Goal: Task Accomplishment & Management: Manage account settings

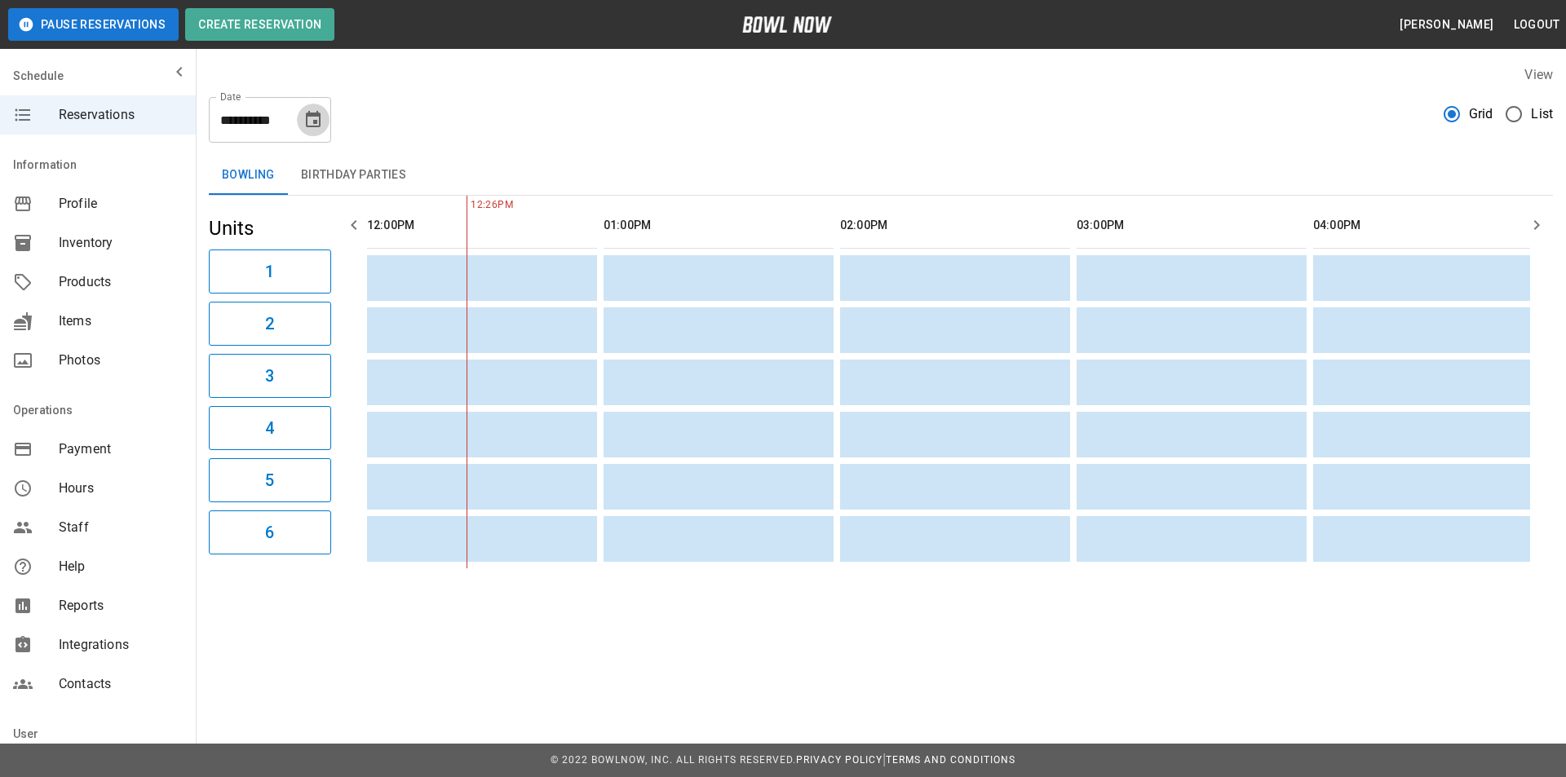
click at [314, 117] on icon "Choose date, selected date is Aug 28, 2025" at bounding box center [313, 120] width 20 height 20
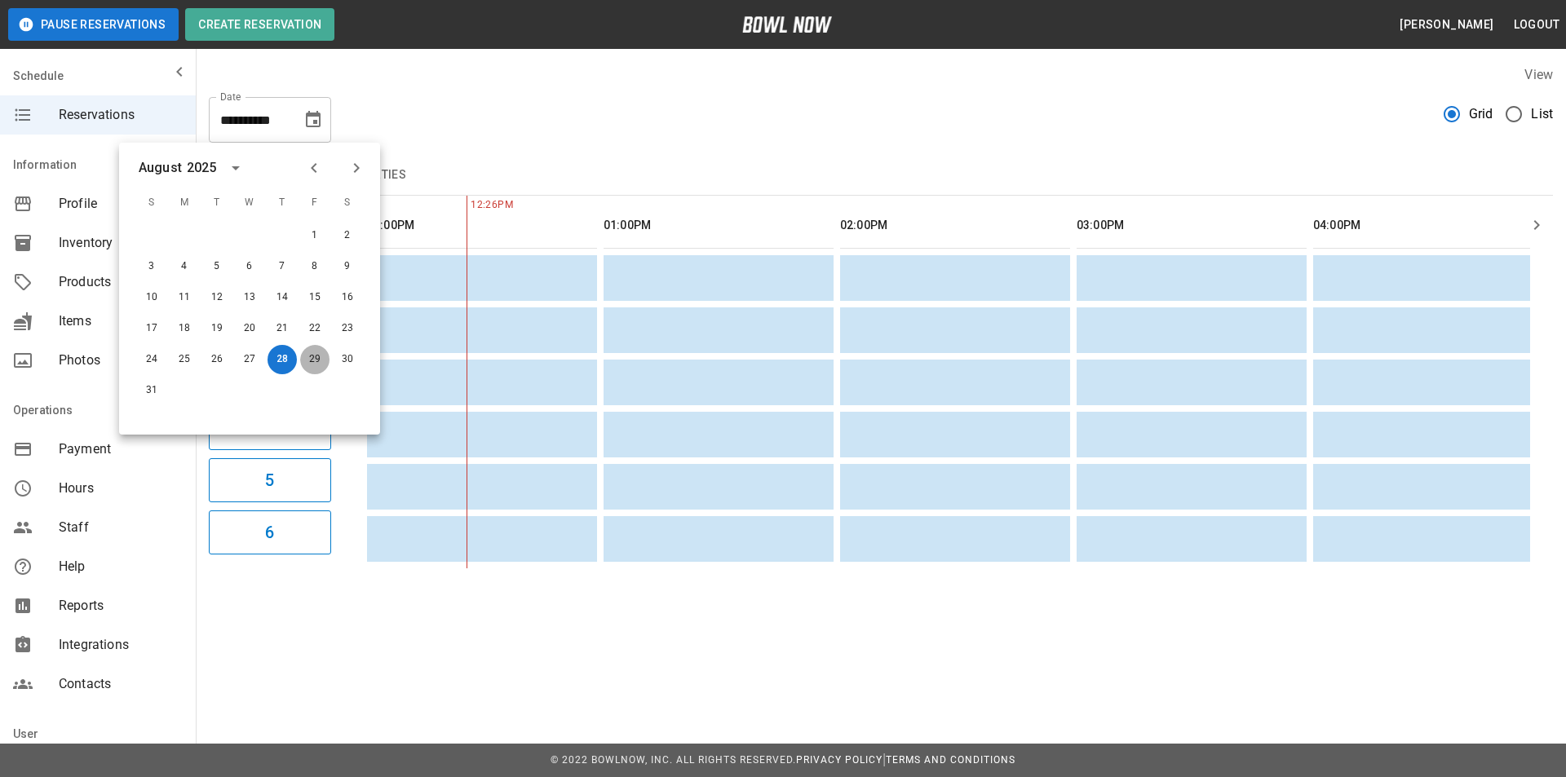
click at [318, 356] on button "29" at bounding box center [314, 359] width 29 height 29
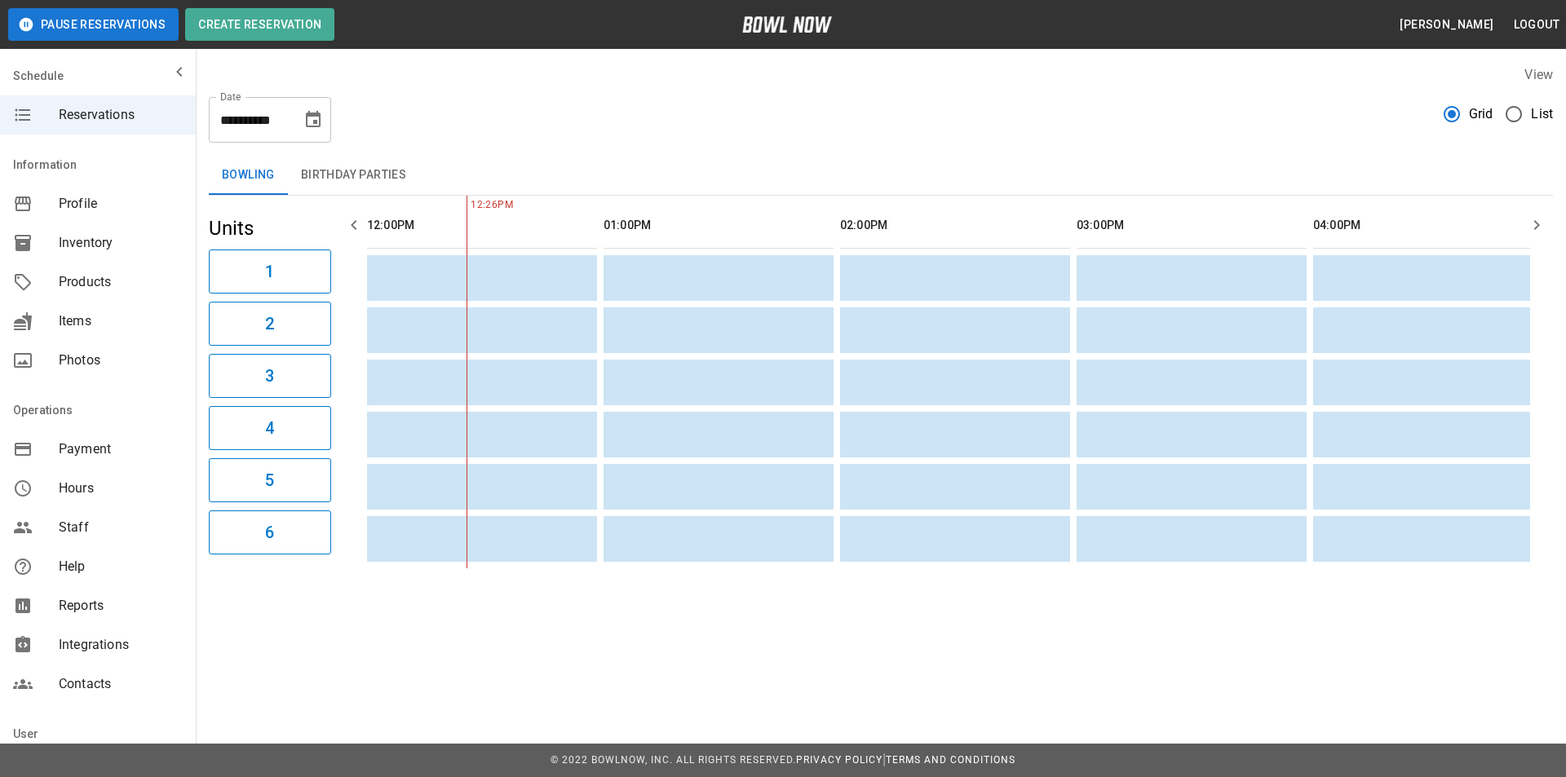
click at [1538, 218] on icon "button" at bounding box center [1537, 225] width 20 height 20
click at [1539, 224] on icon "button" at bounding box center [1537, 225] width 6 height 10
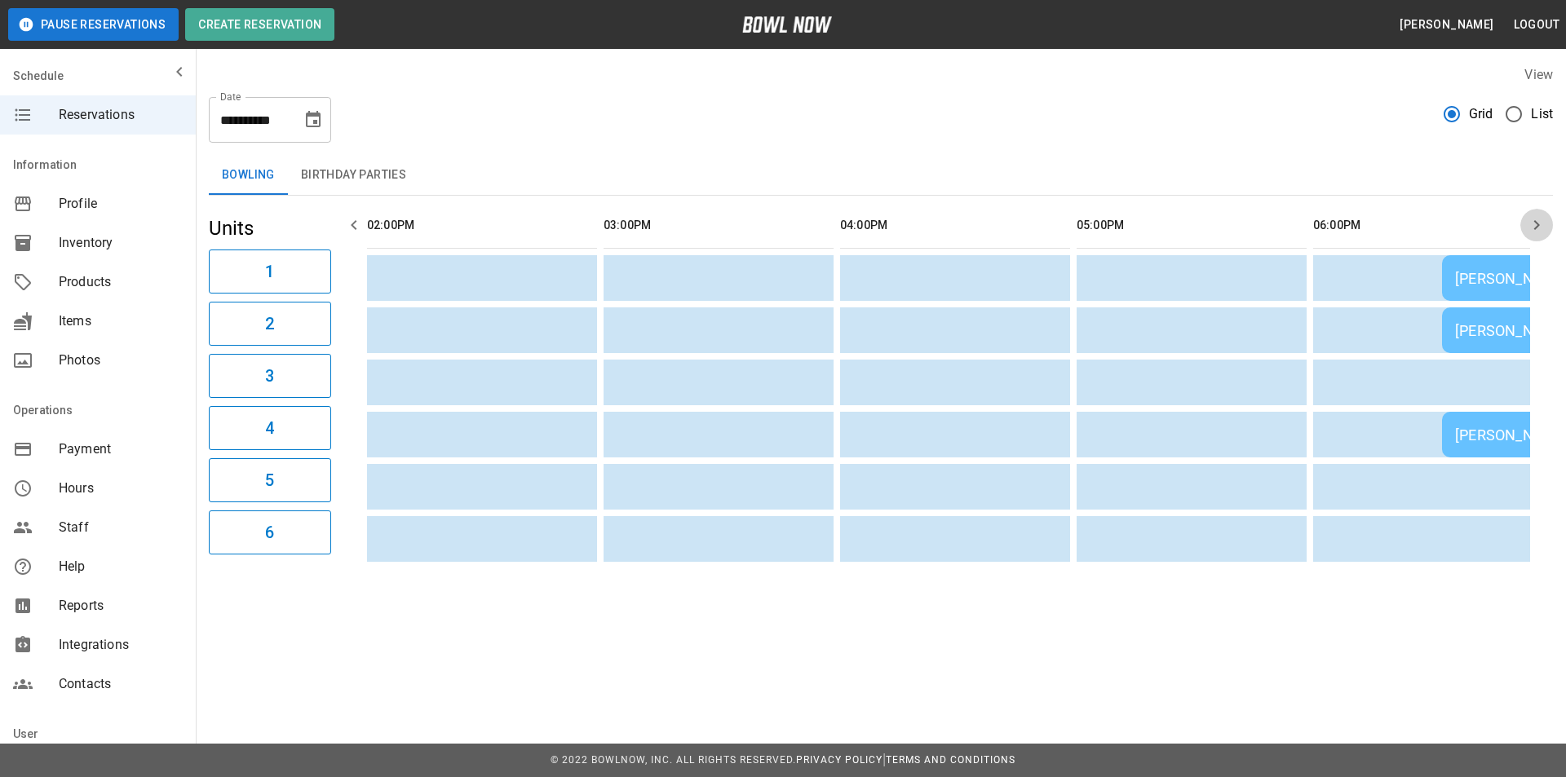
scroll to position [0, 473]
click at [1539, 224] on icon "button" at bounding box center [1537, 225] width 6 height 10
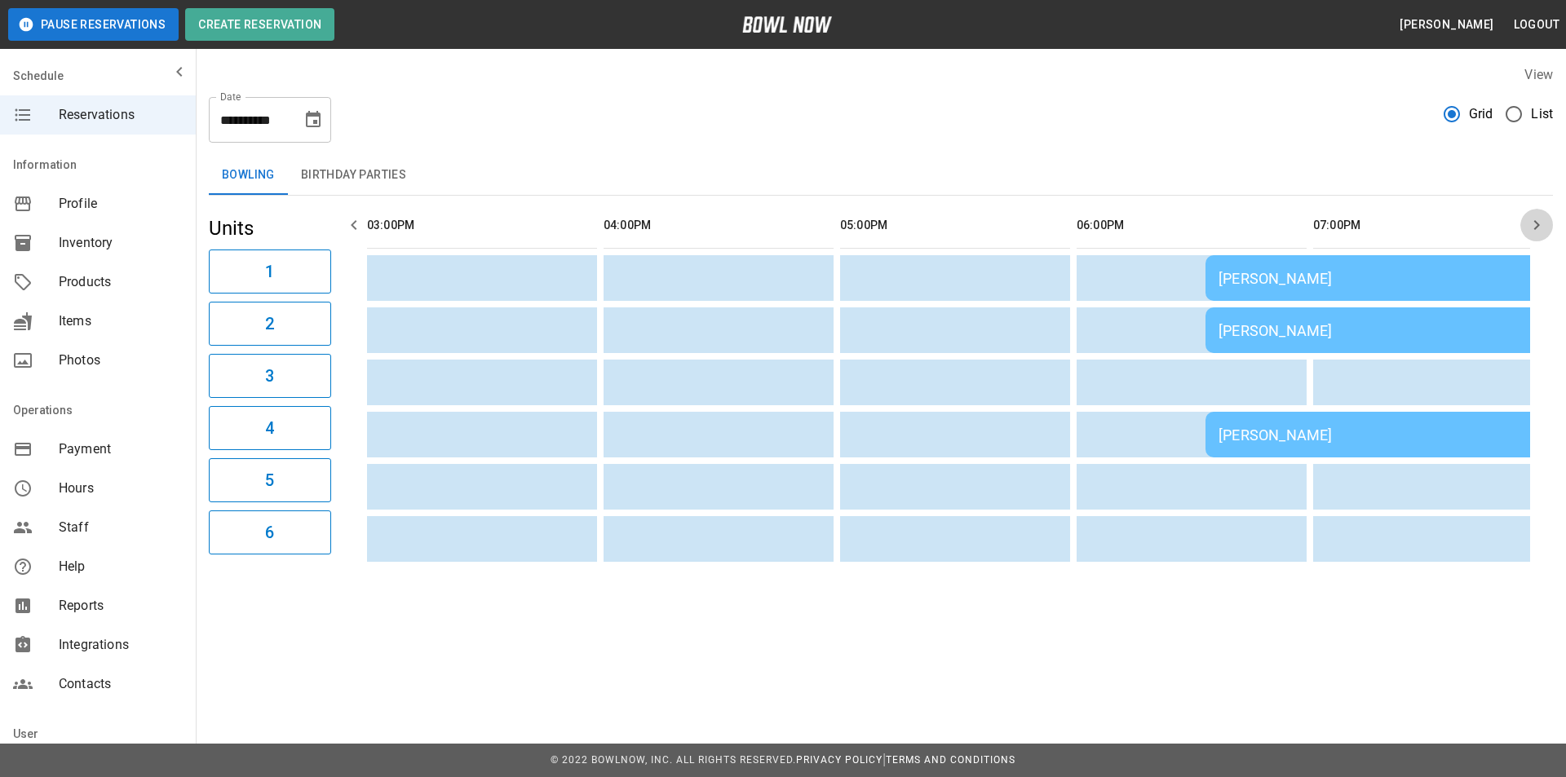
scroll to position [0, 710]
click at [1539, 224] on icon "button" at bounding box center [1537, 225] width 6 height 10
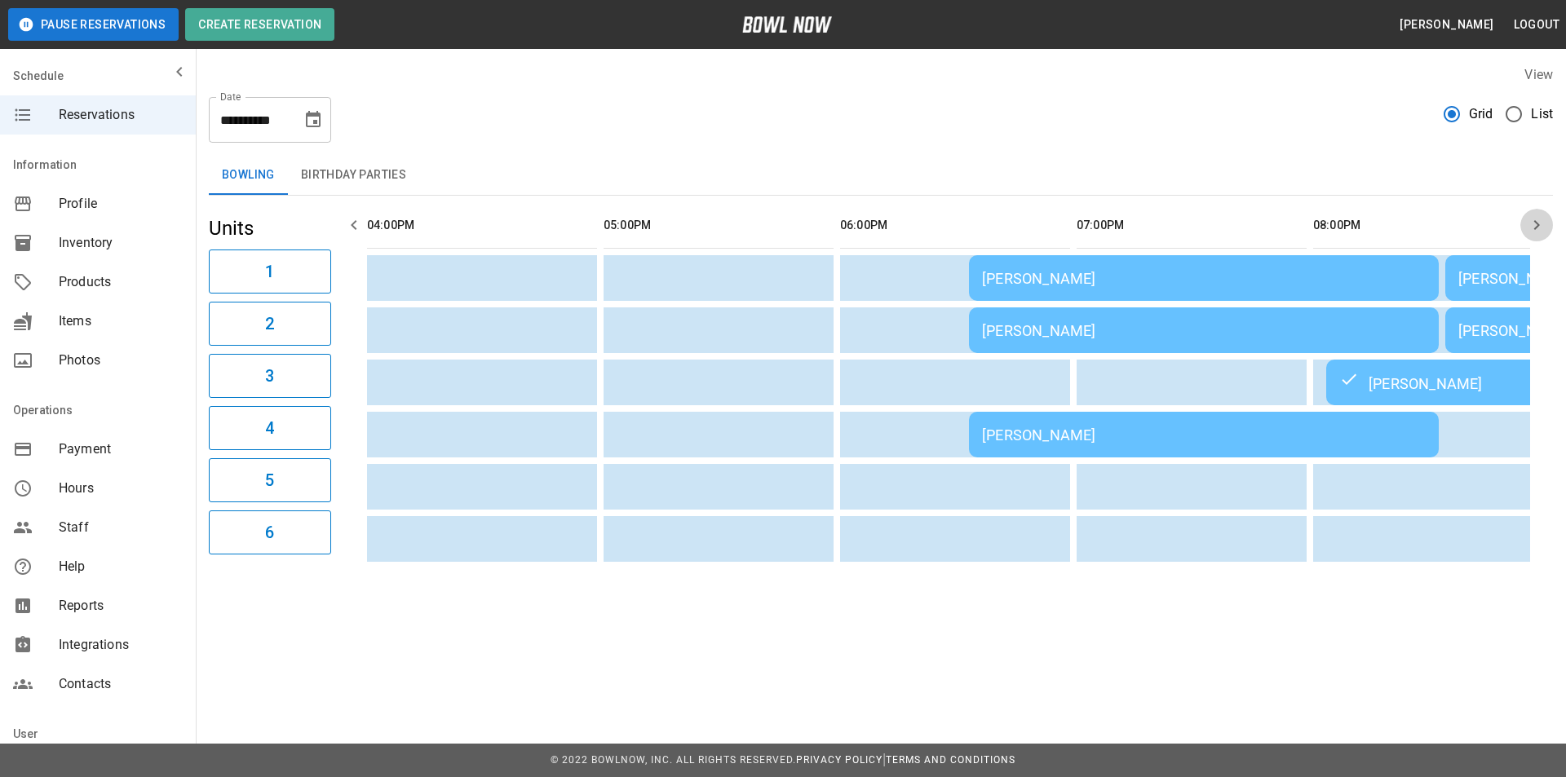
scroll to position [0, 946]
click at [471, 382] on td "sticky table" at bounding box center [459, 383] width 53 height 46
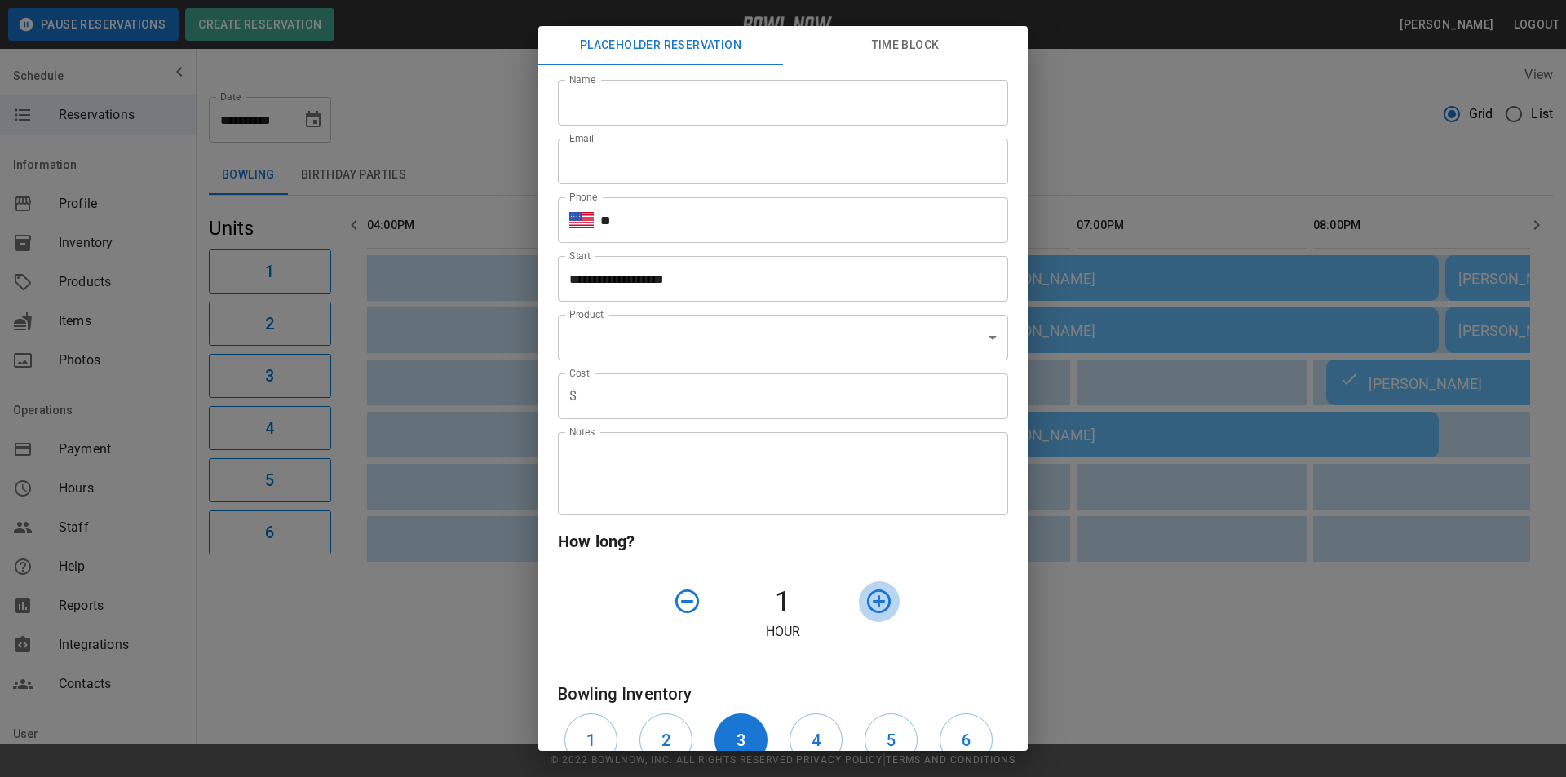
click at [868, 599] on icon "button" at bounding box center [878, 601] width 29 height 29
click at [866, 599] on icon "button" at bounding box center [878, 601] width 29 height 29
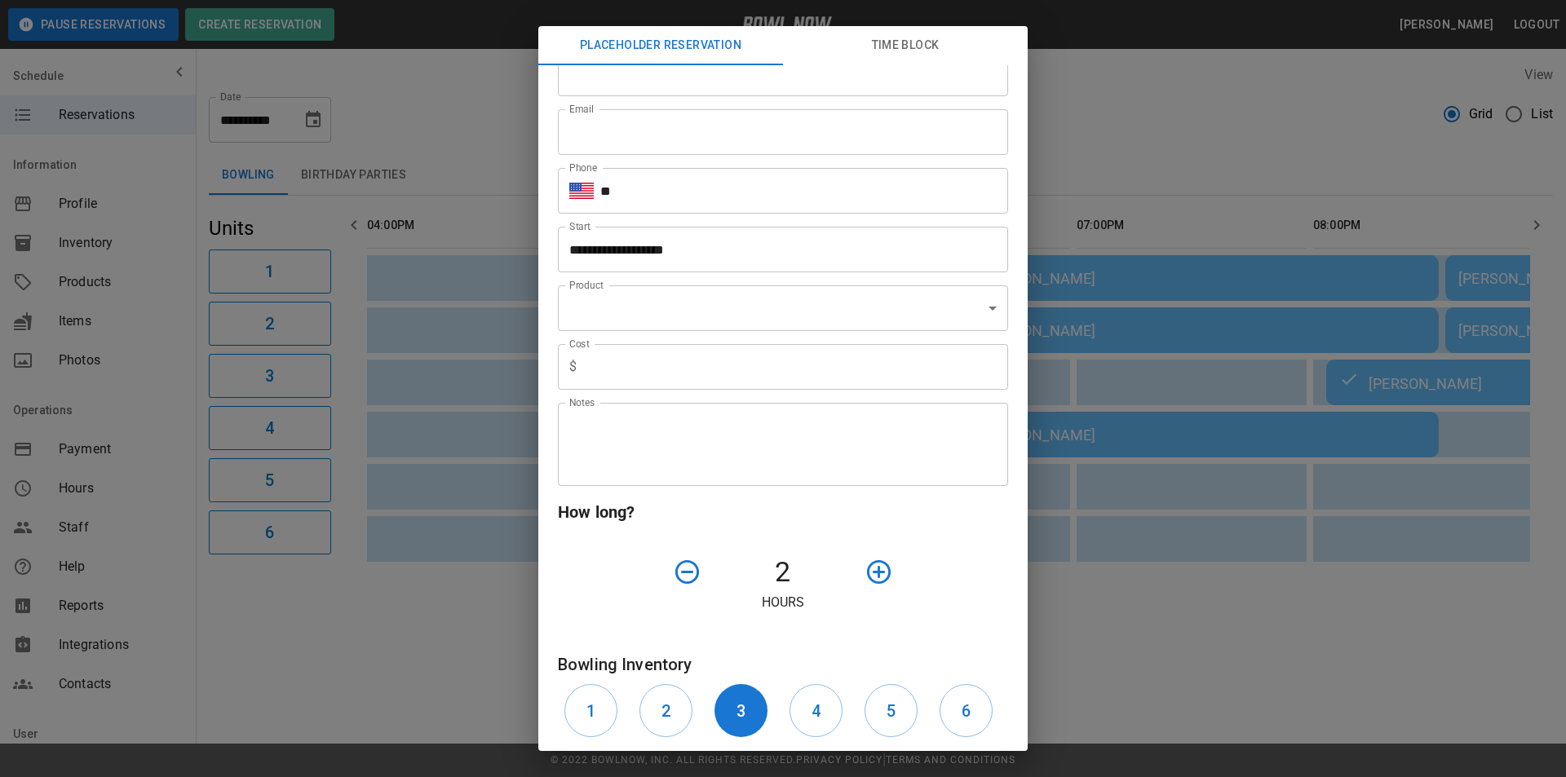
scroll to position [0, 0]
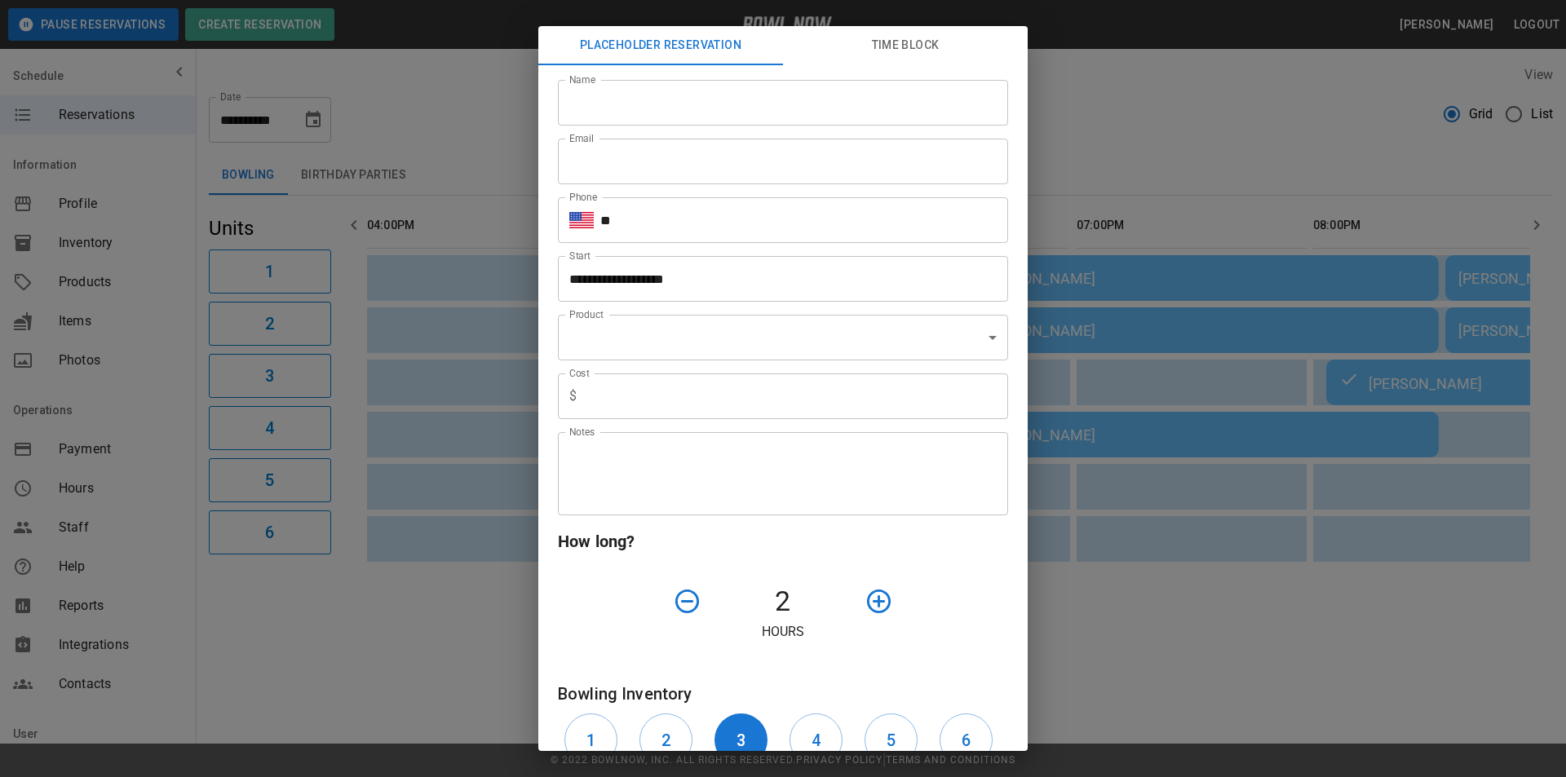
drag, startPoint x: 1158, startPoint y: 115, endPoint x: 1151, endPoint y: 120, distance: 8.8
click at [1160, 116] on div "**********" at bounding box center [783, 388] width 1566 height 777
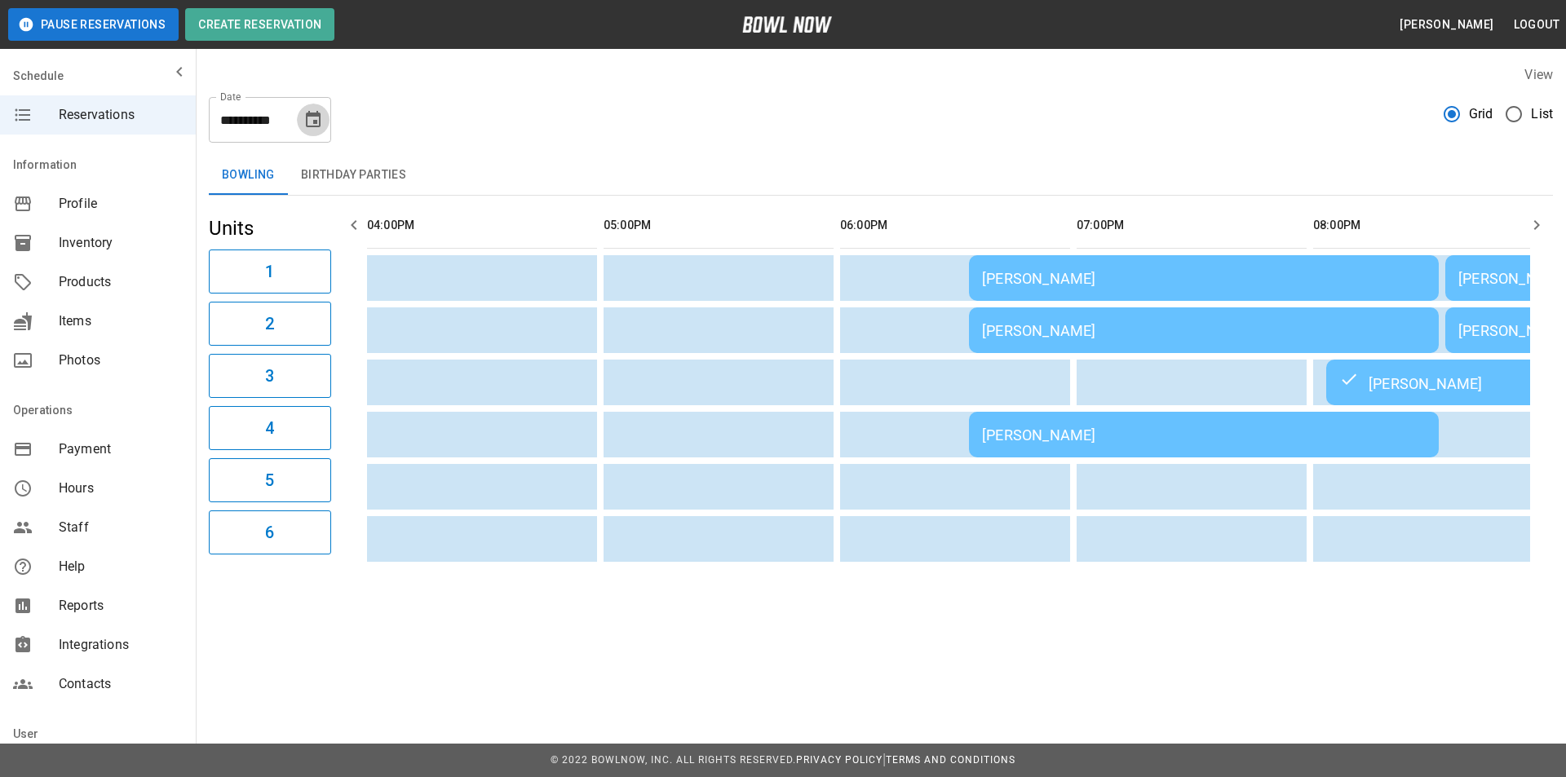
click at [318, 123] on icon "Choose date, selected date is Aug 29, 2025" at bounding box center [313, 120] width 20 height 20
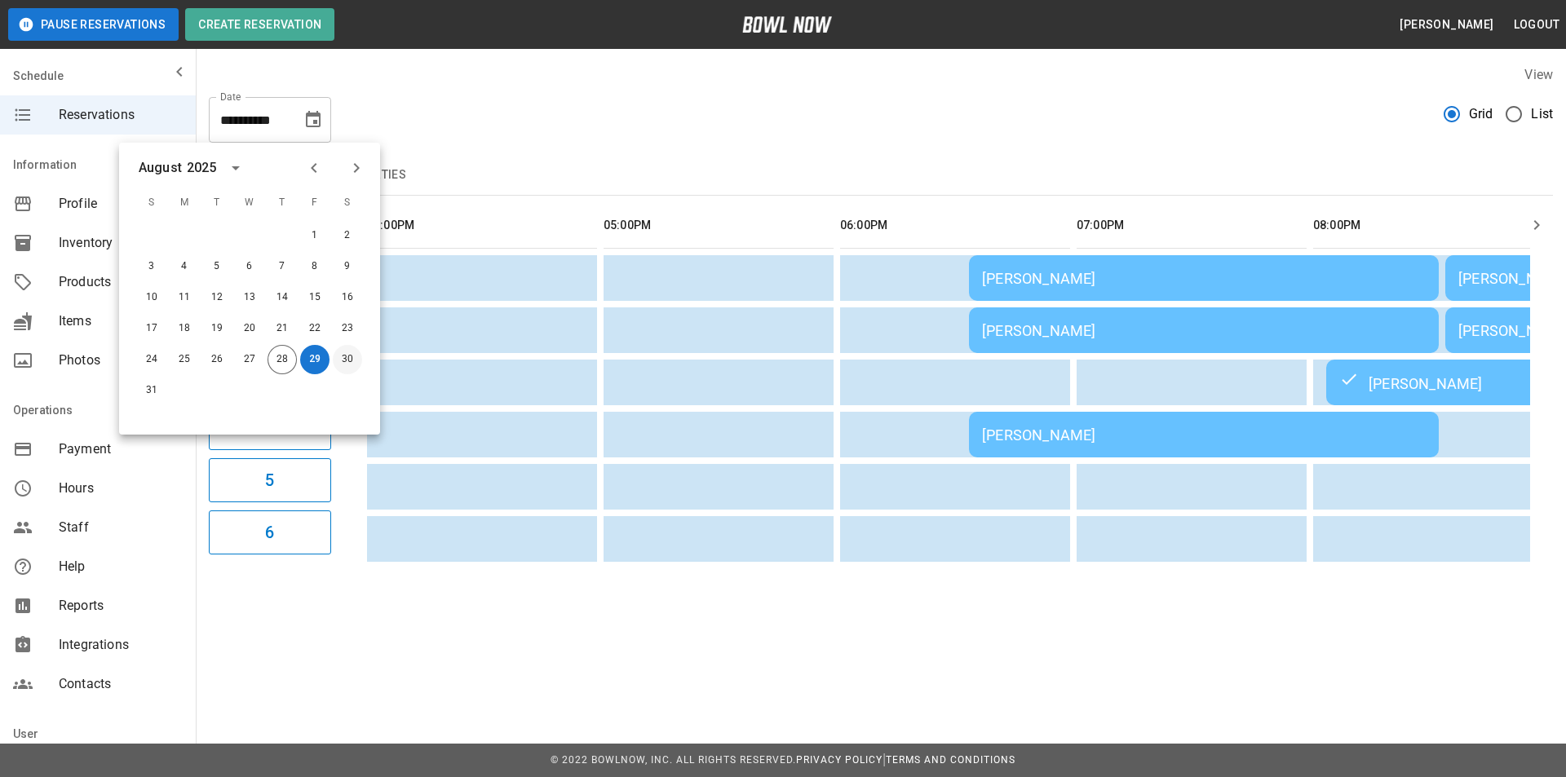
click at [347, 357] on button "30" at bounding box center [347, 359] width 29 height 29
type input "**********"
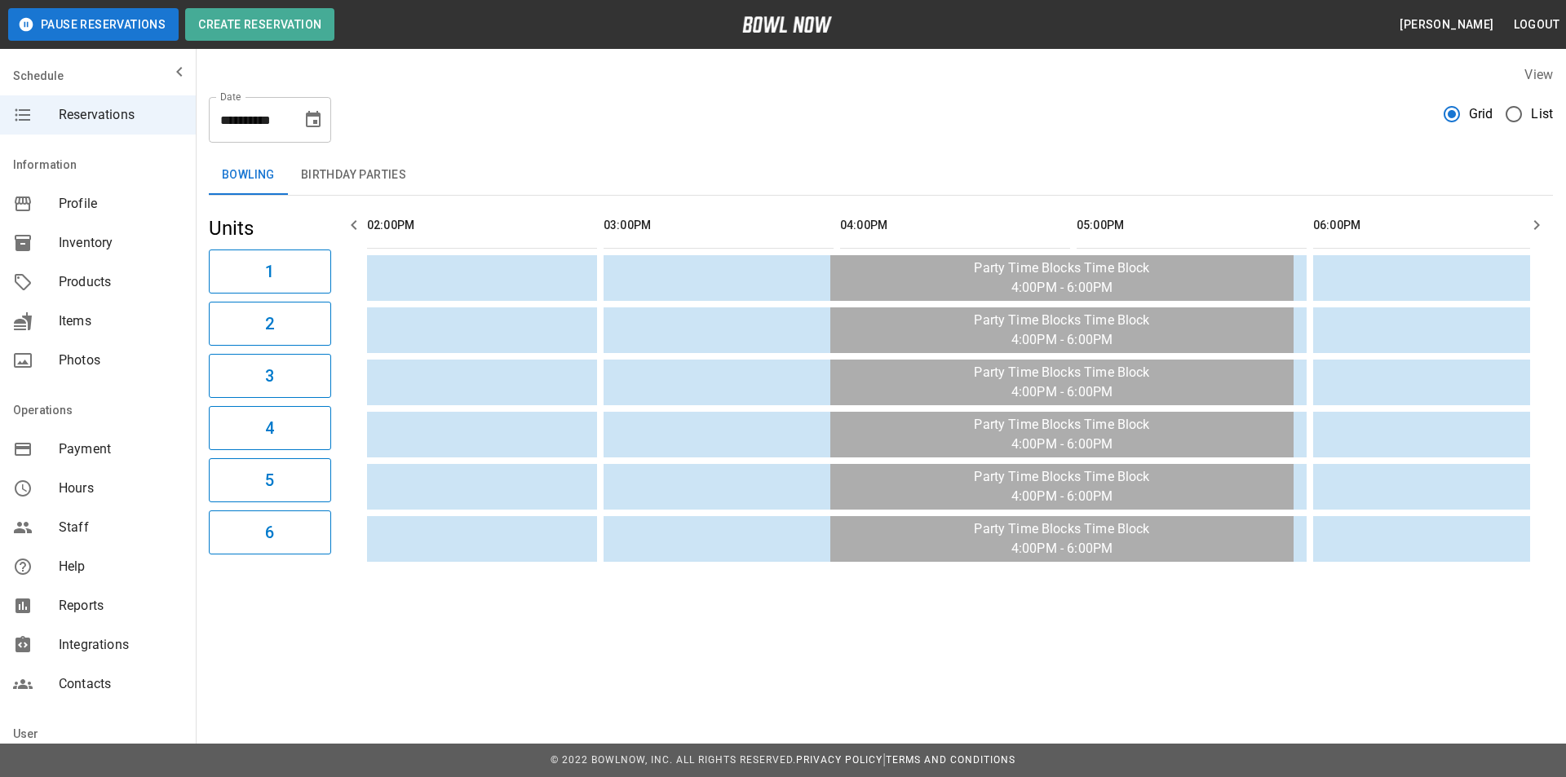
scroll to position [0, 473]
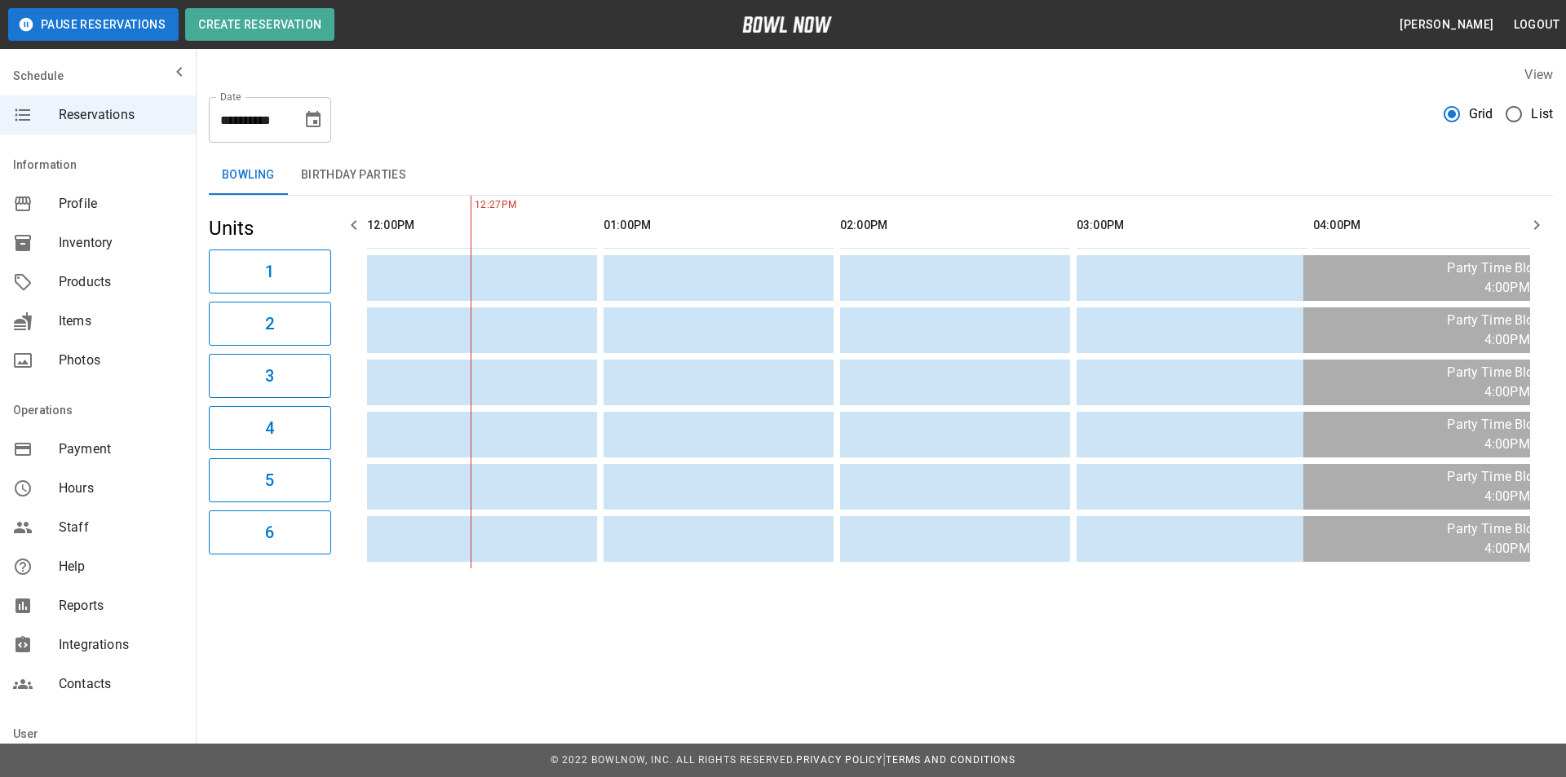
click at [1535, 225] on icon "button" at bounding box center [1537, 225] width 20 height 20
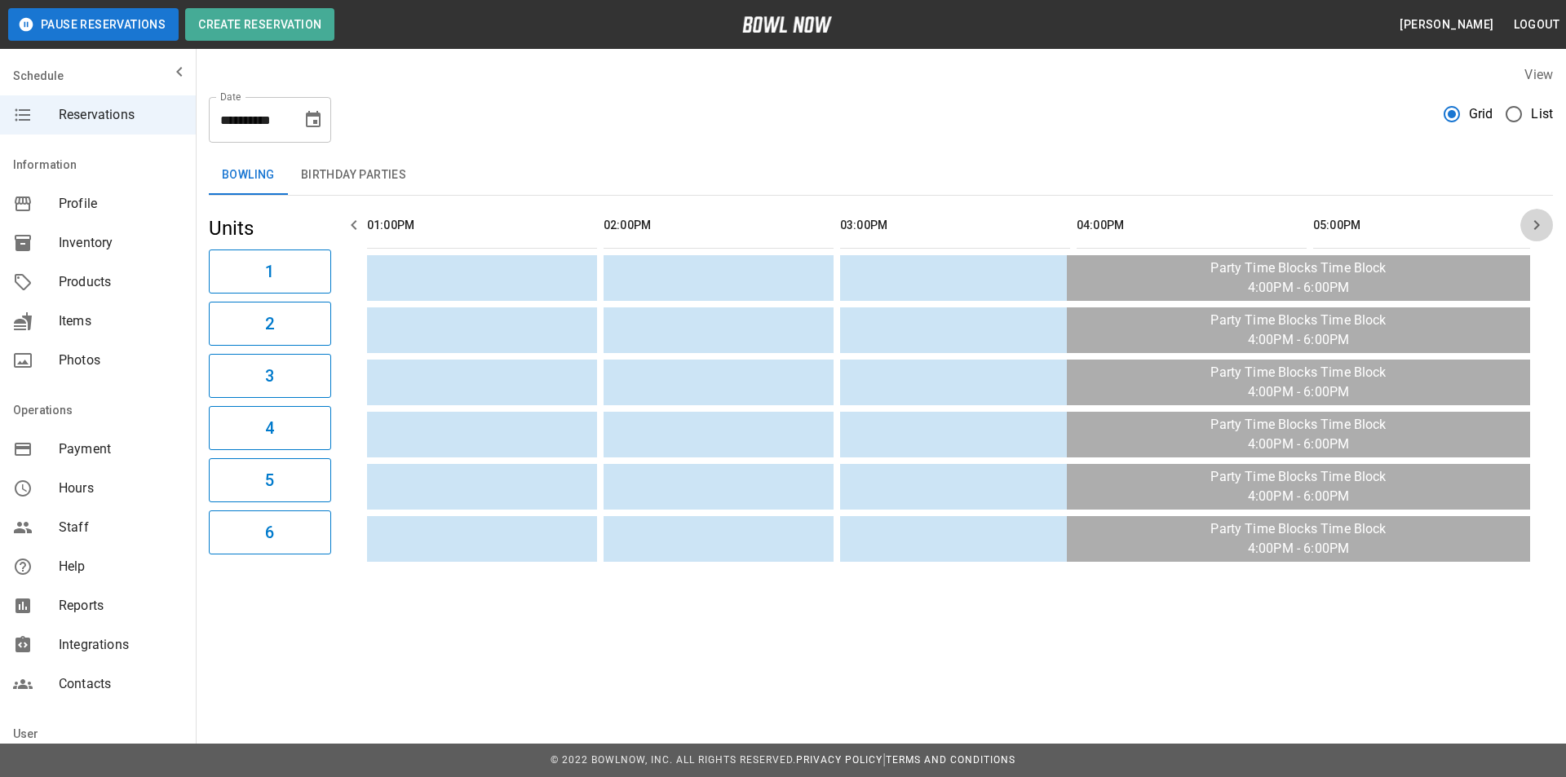
click at [1529, 225] on icon "button" at bounding box center [1537, 225] width 20 height 20
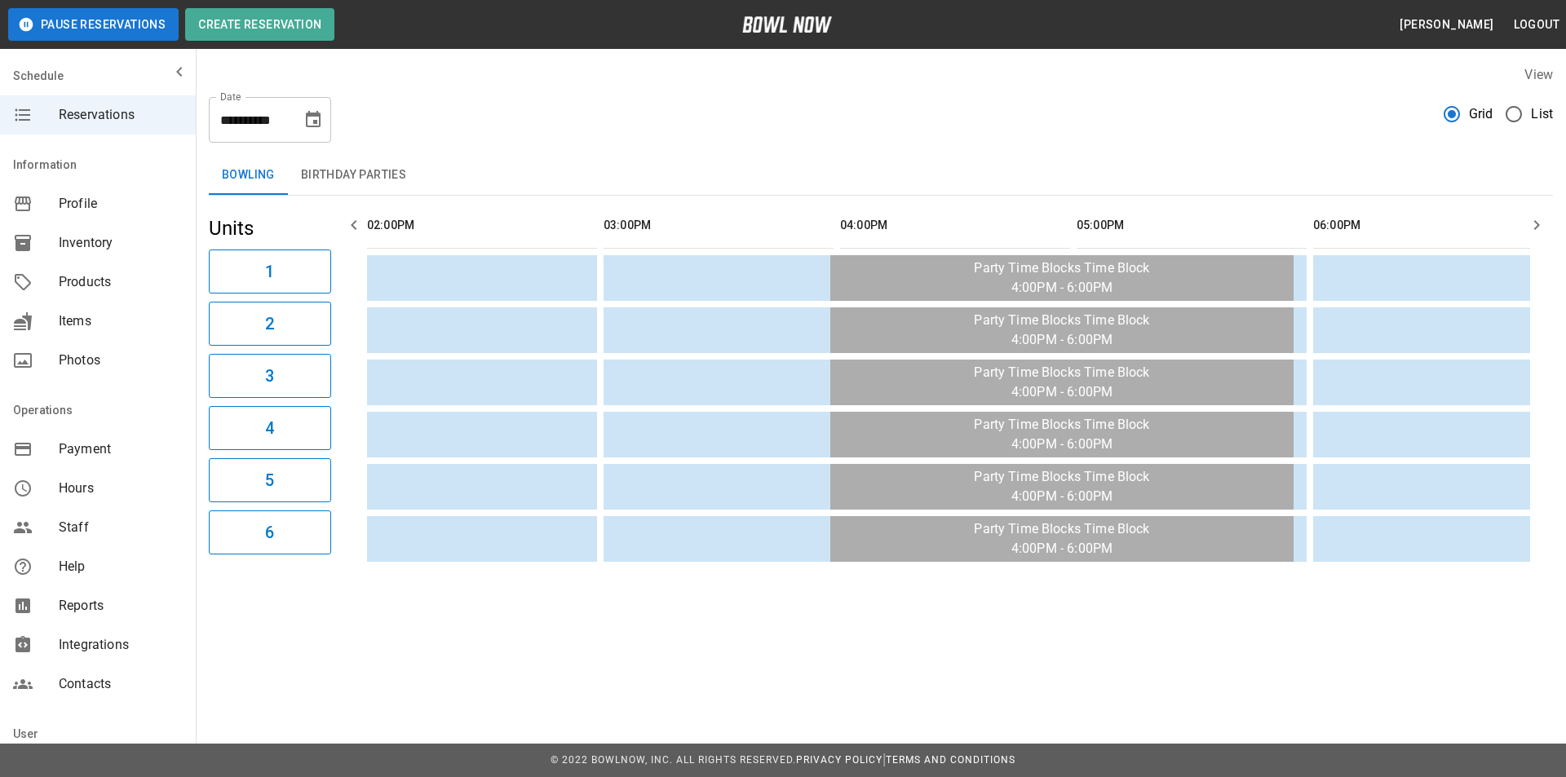
click at [1525, 223] on button "button" at bounding box center [1536, 225] width 33 height 33
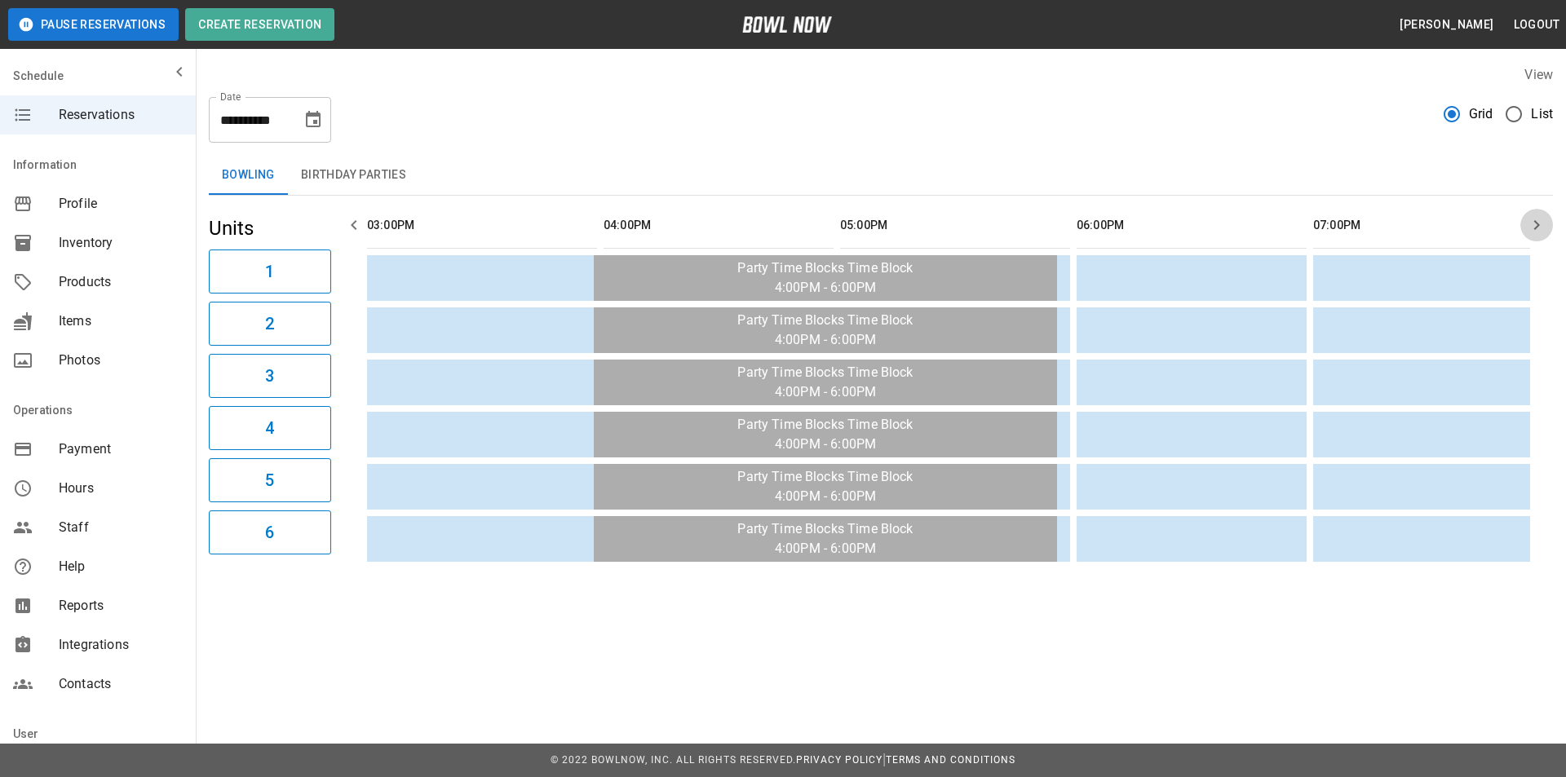
click at [1525, 223] on button "button" at bounding box center [1536, 225] width 33 height 33
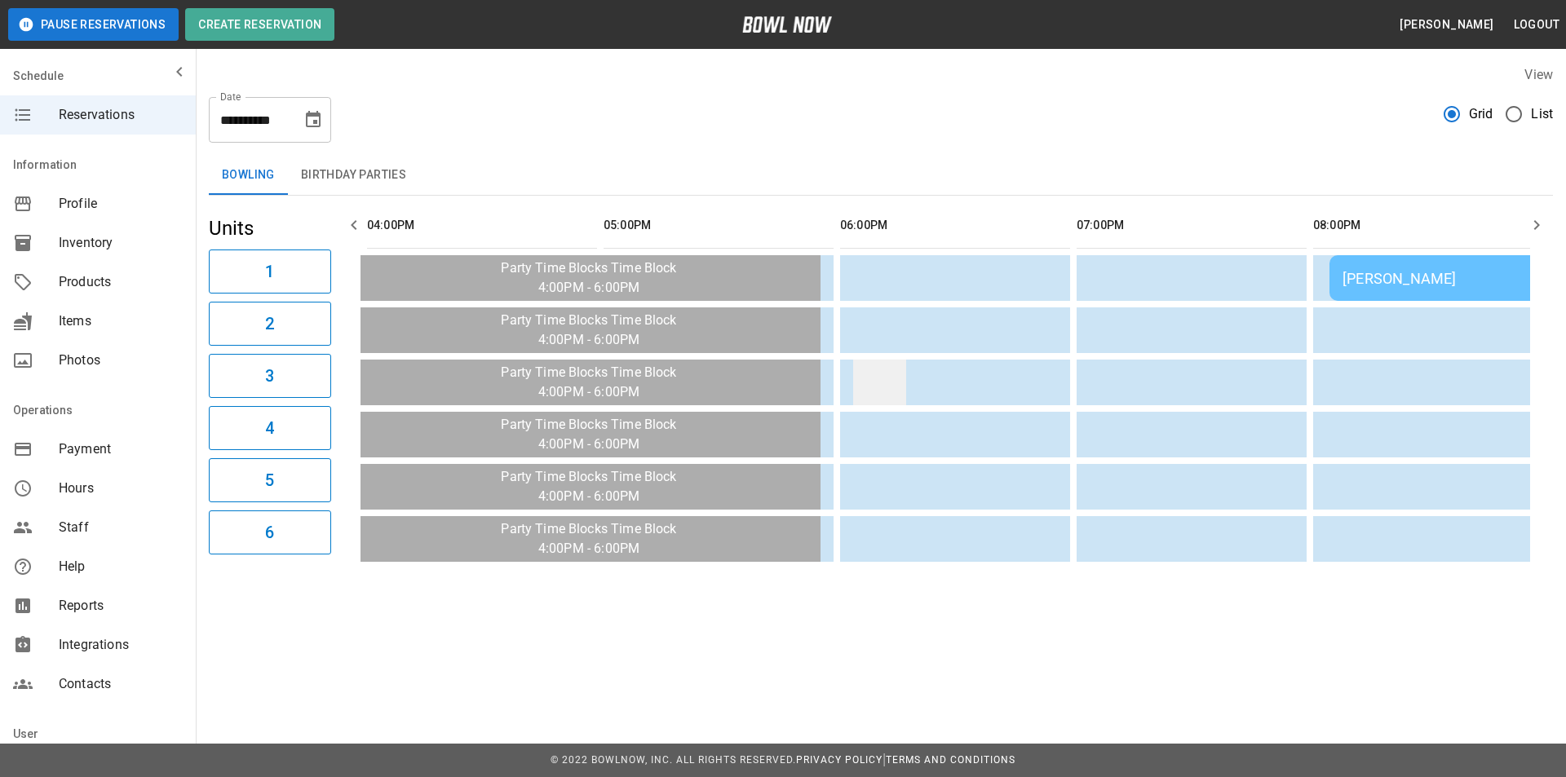
click at [892, 380] on td "sticky table" at bounding box center [879, 383] width 53 height 46
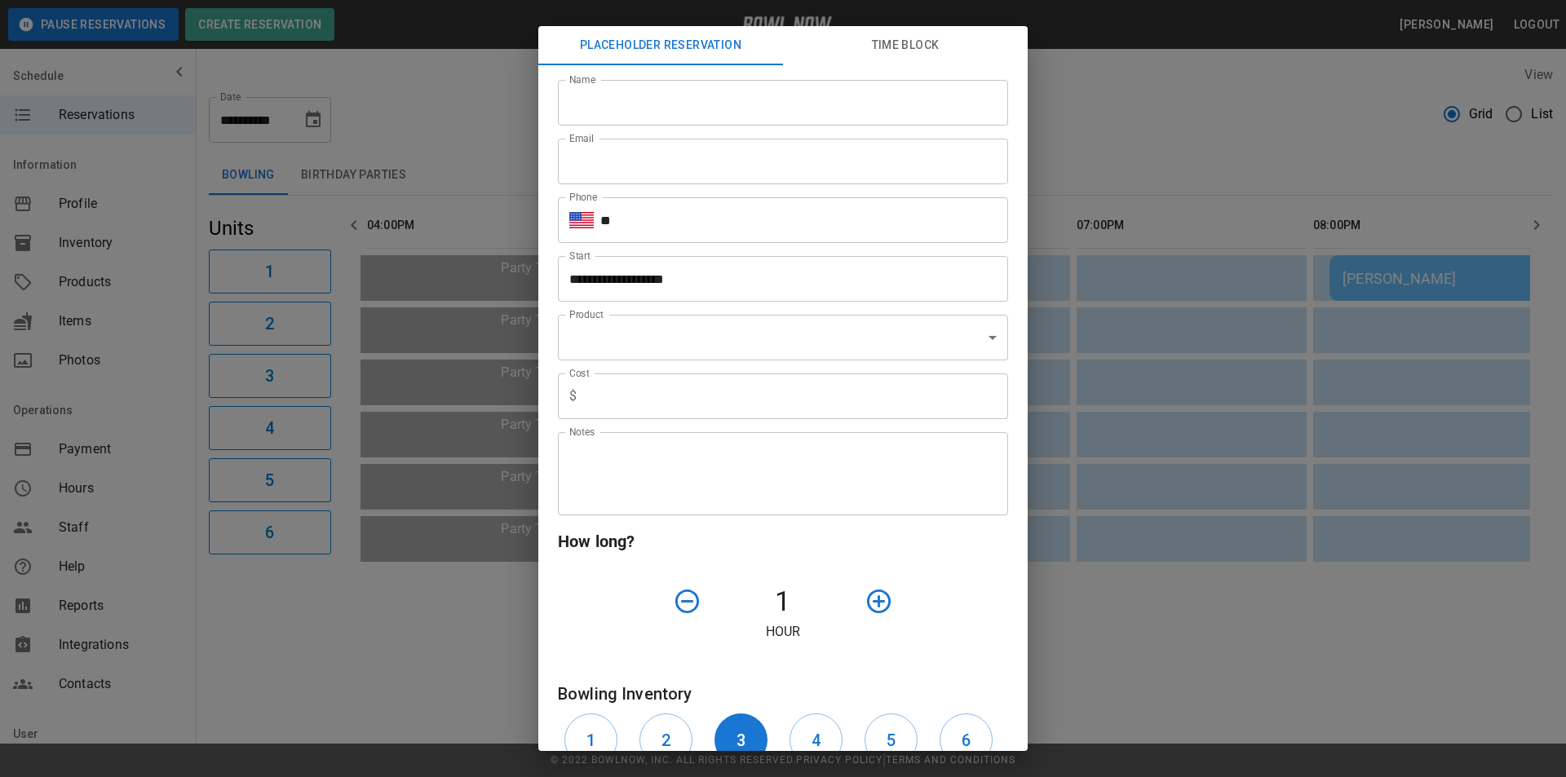
click at [877, 599] on icon "button" at bounding box center [878, 601] width 29 height 29
click at [870, 601] on icon "button" at bounding box center [878, 601] width 29 height 29
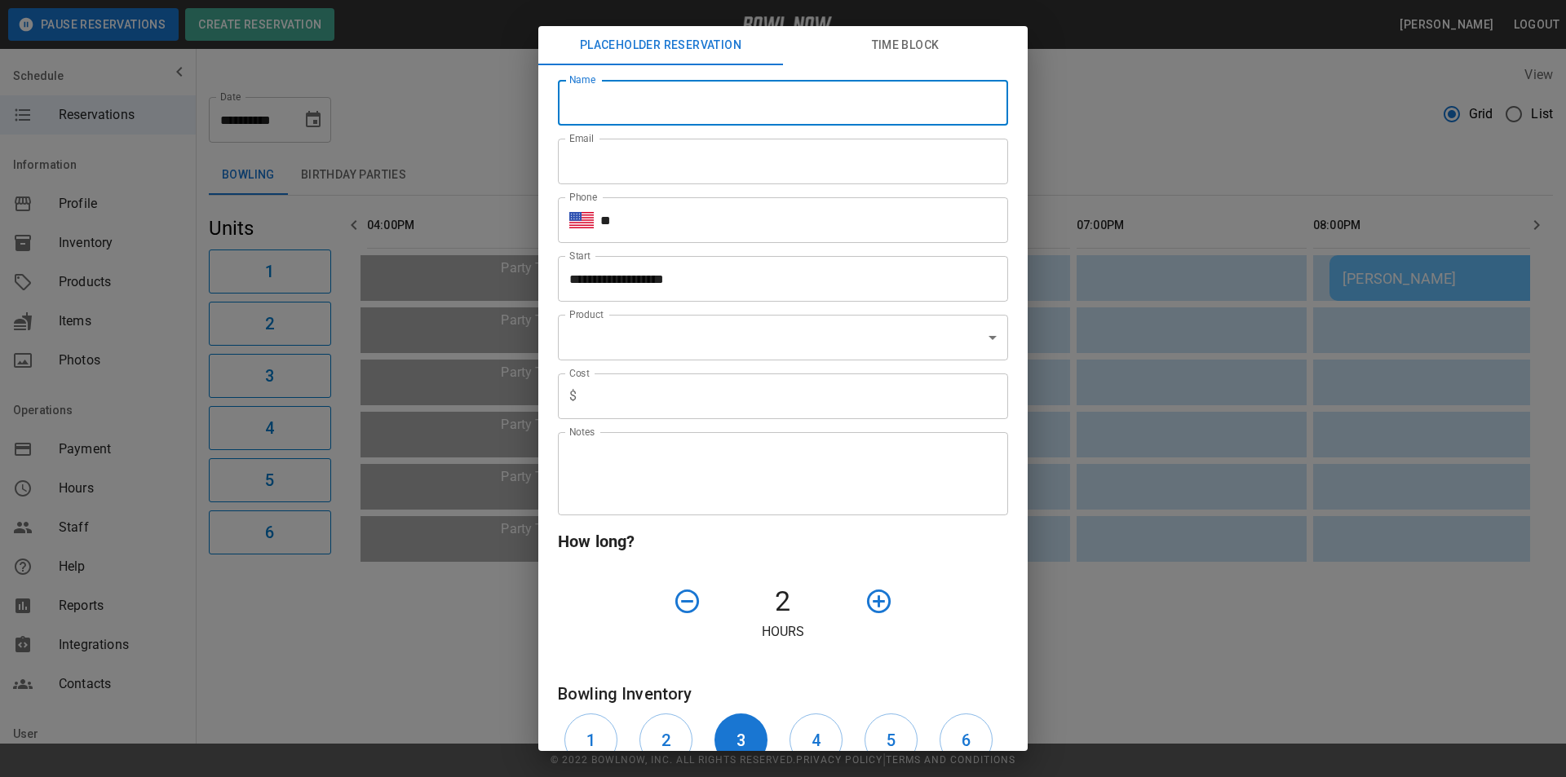
click at [639, 101] on input "Name" at bounding box center [783, 103] width 450 height 46
type input "**********"
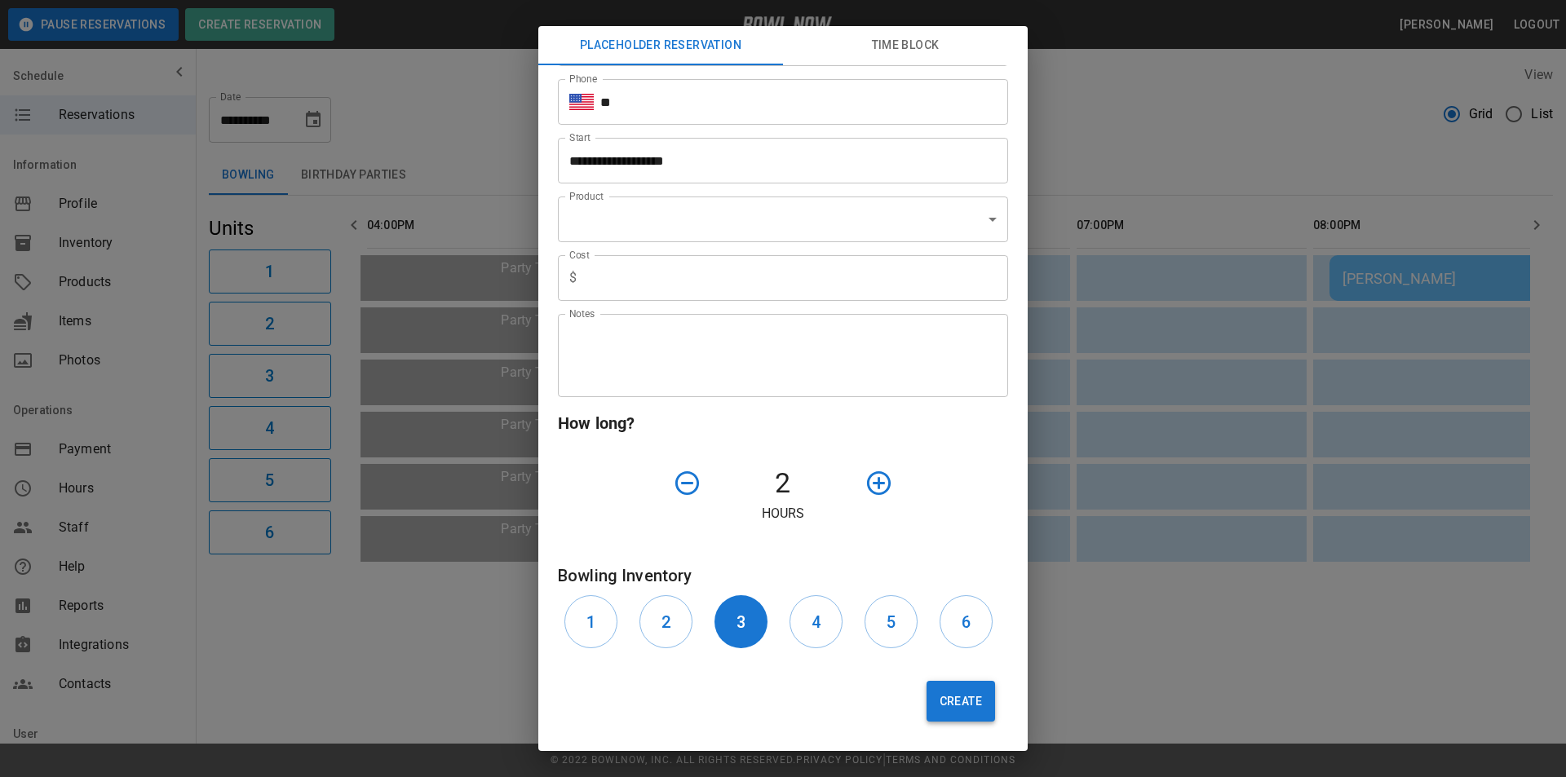
click at [947, 704] on button "Create" at bounding box center [960, 701] width 69 height 41
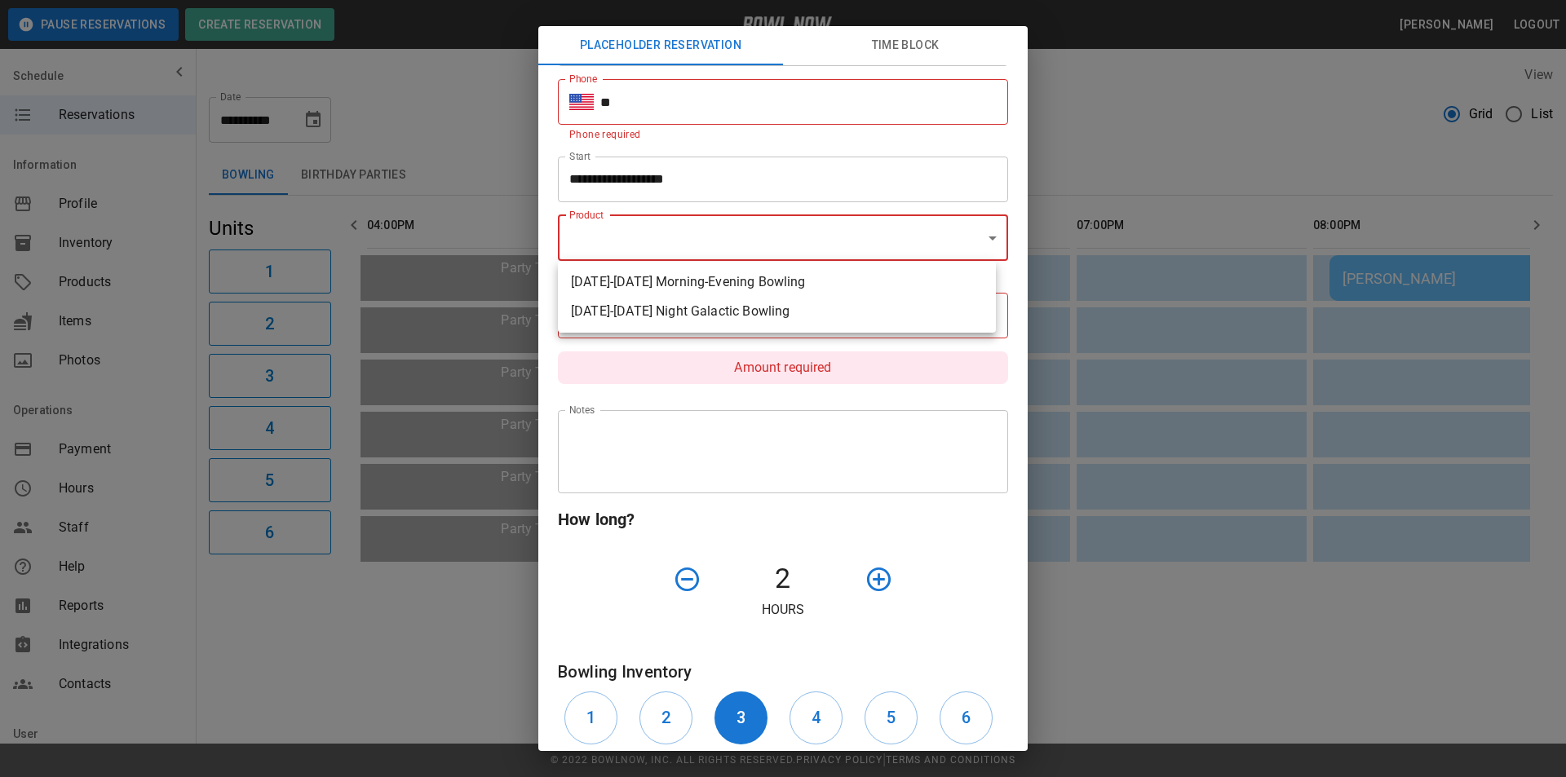
click at [628, 236] on body "**********" at bounding box center [783, 680] width 1566 height 1361
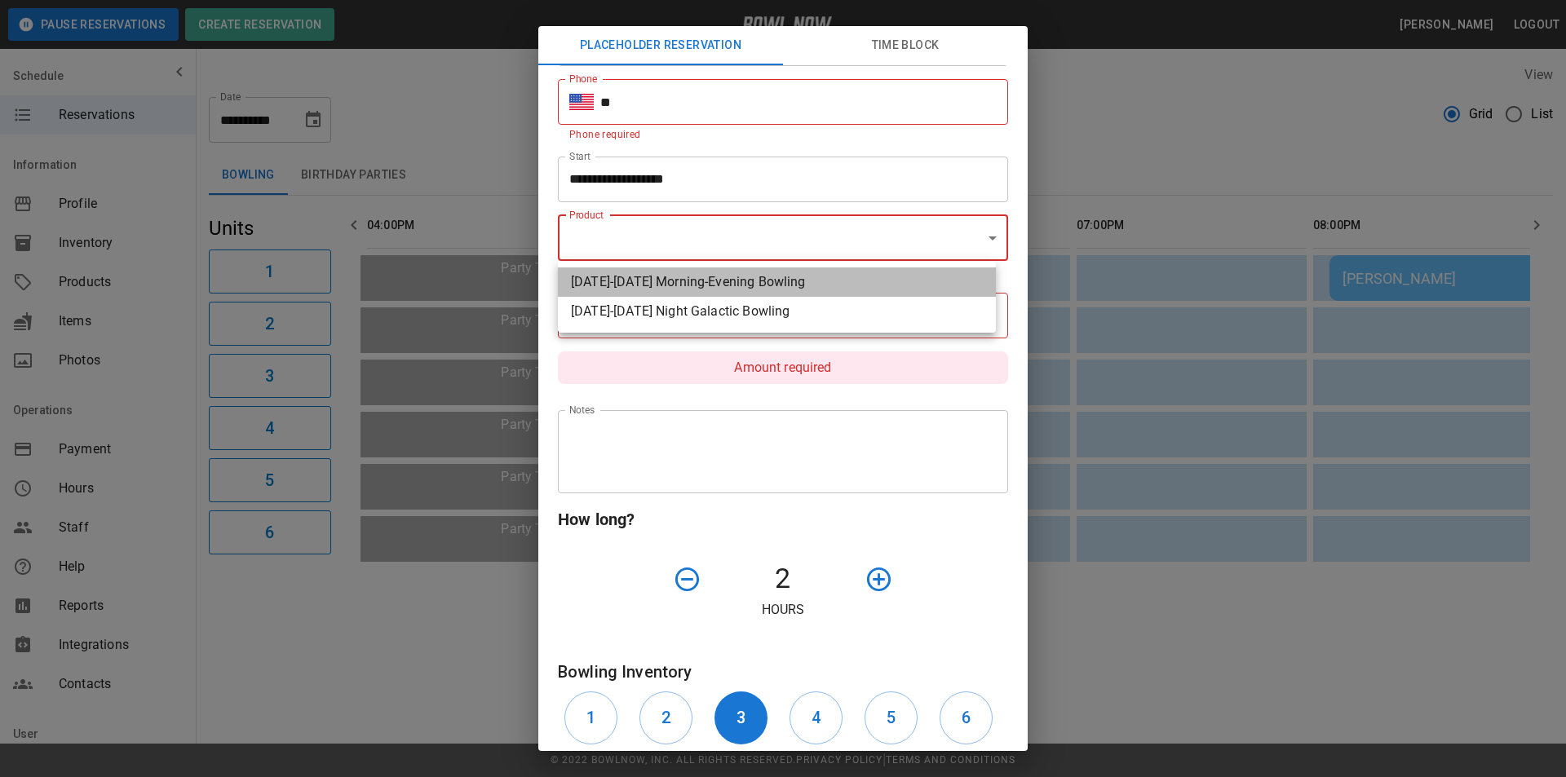
click at [627, 273] on li "[DATE]-[DATE] Morning-Evening Bowling" at bounding box center [777, 282] width 438 height 29
type input "**********"
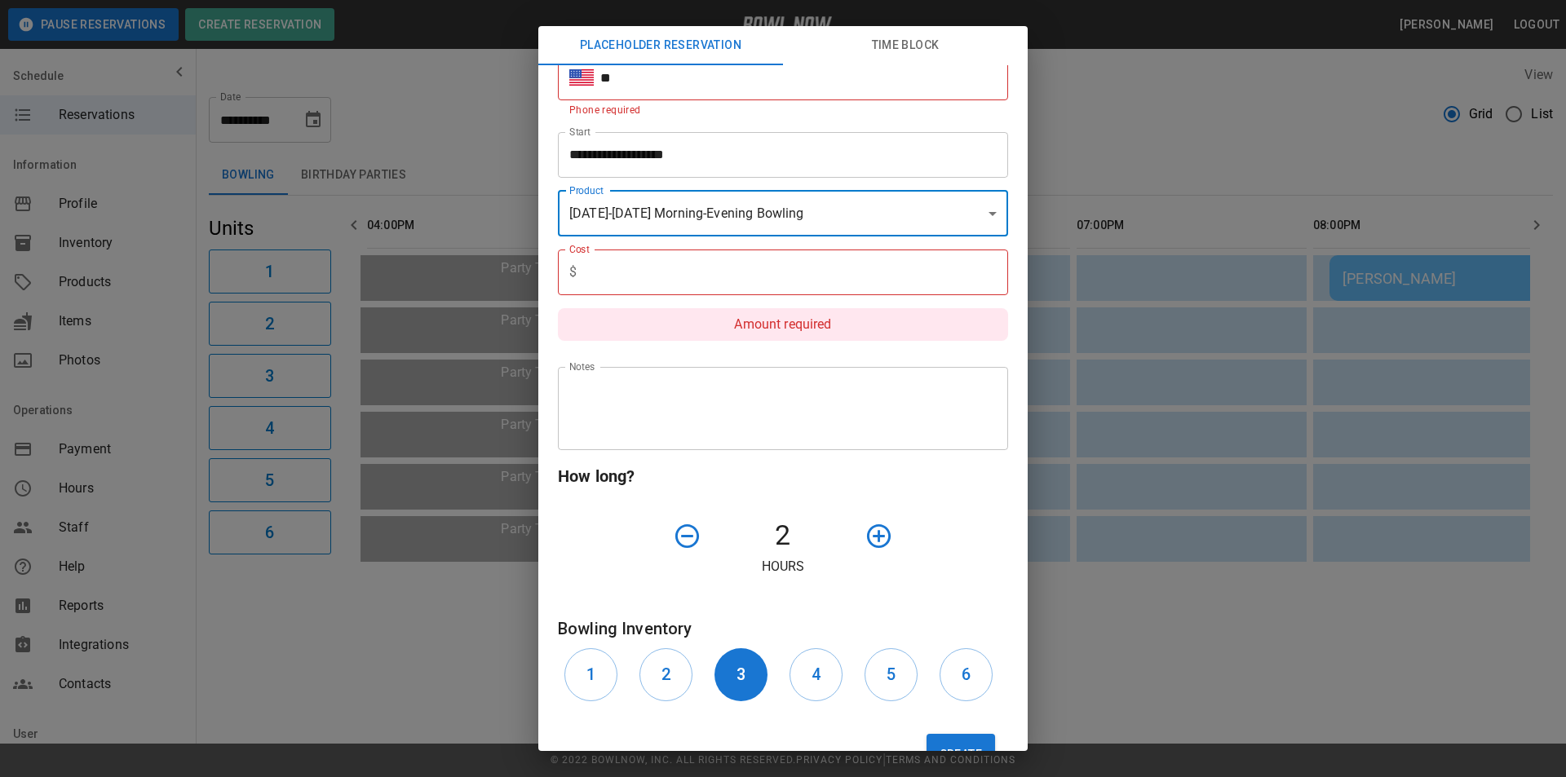
scroll to position [114, 0]
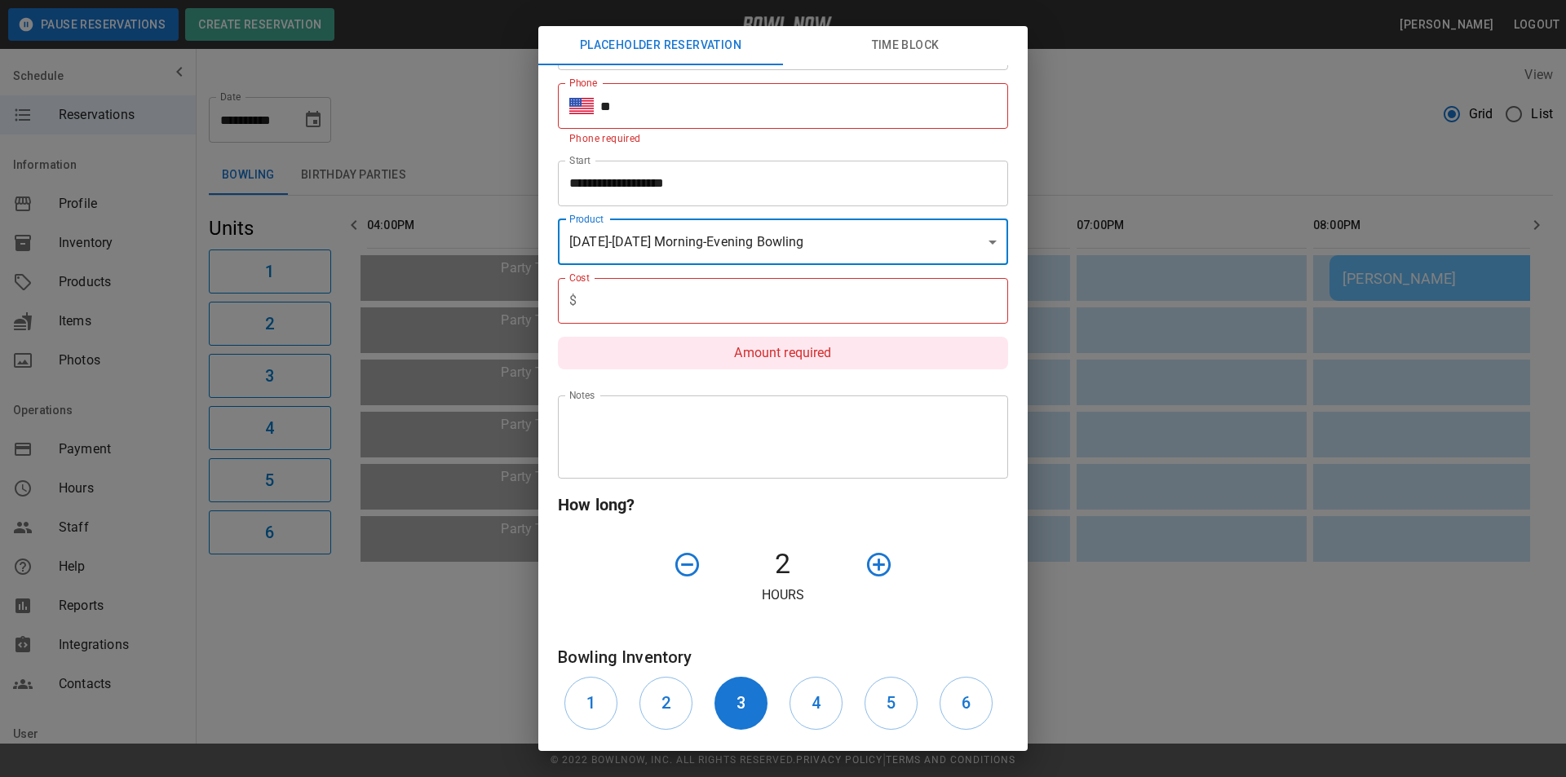
click at [705, 311] on input "text" at bounding box center [795, 301] width 425 height 46
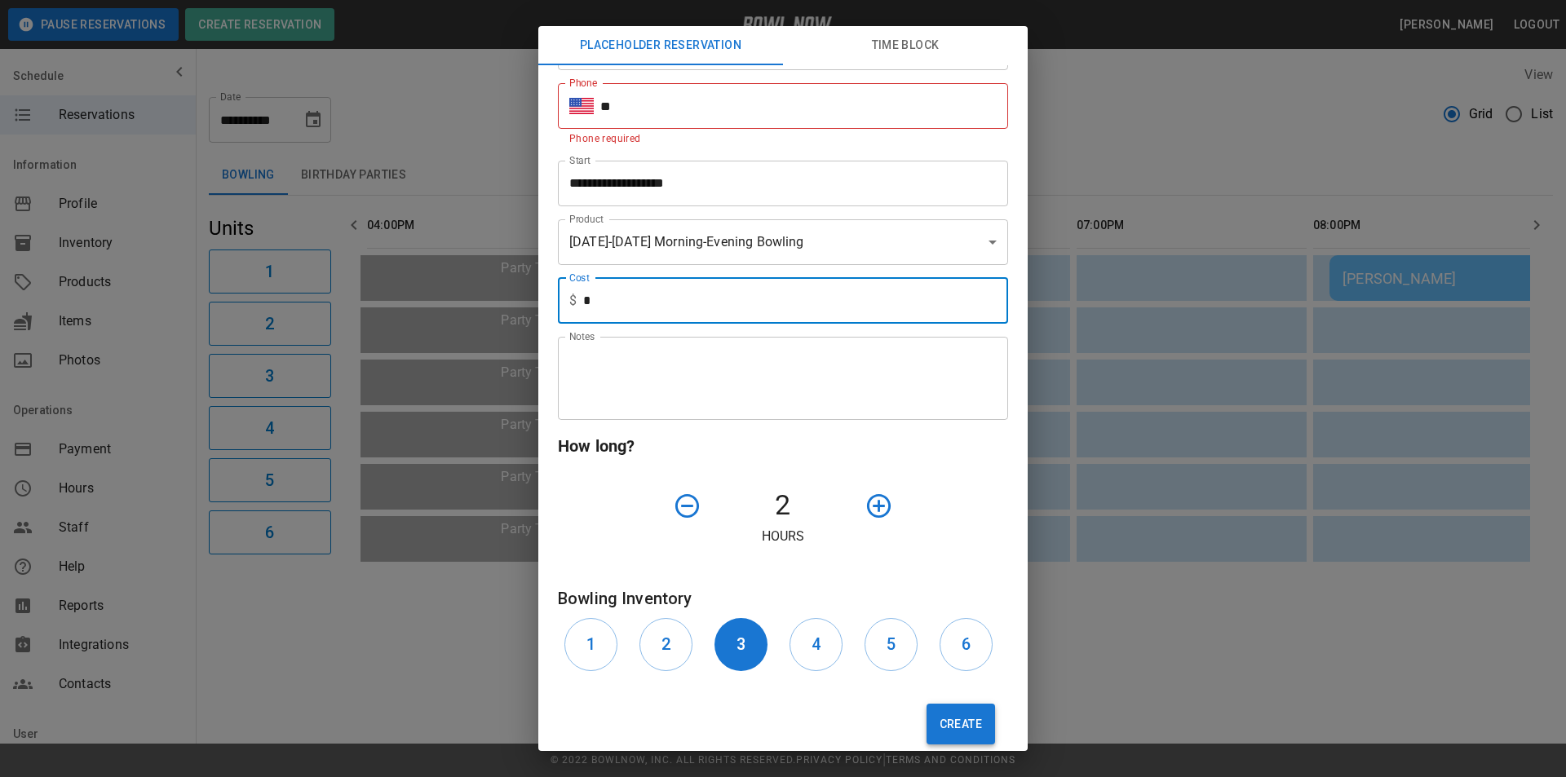
type input "*"
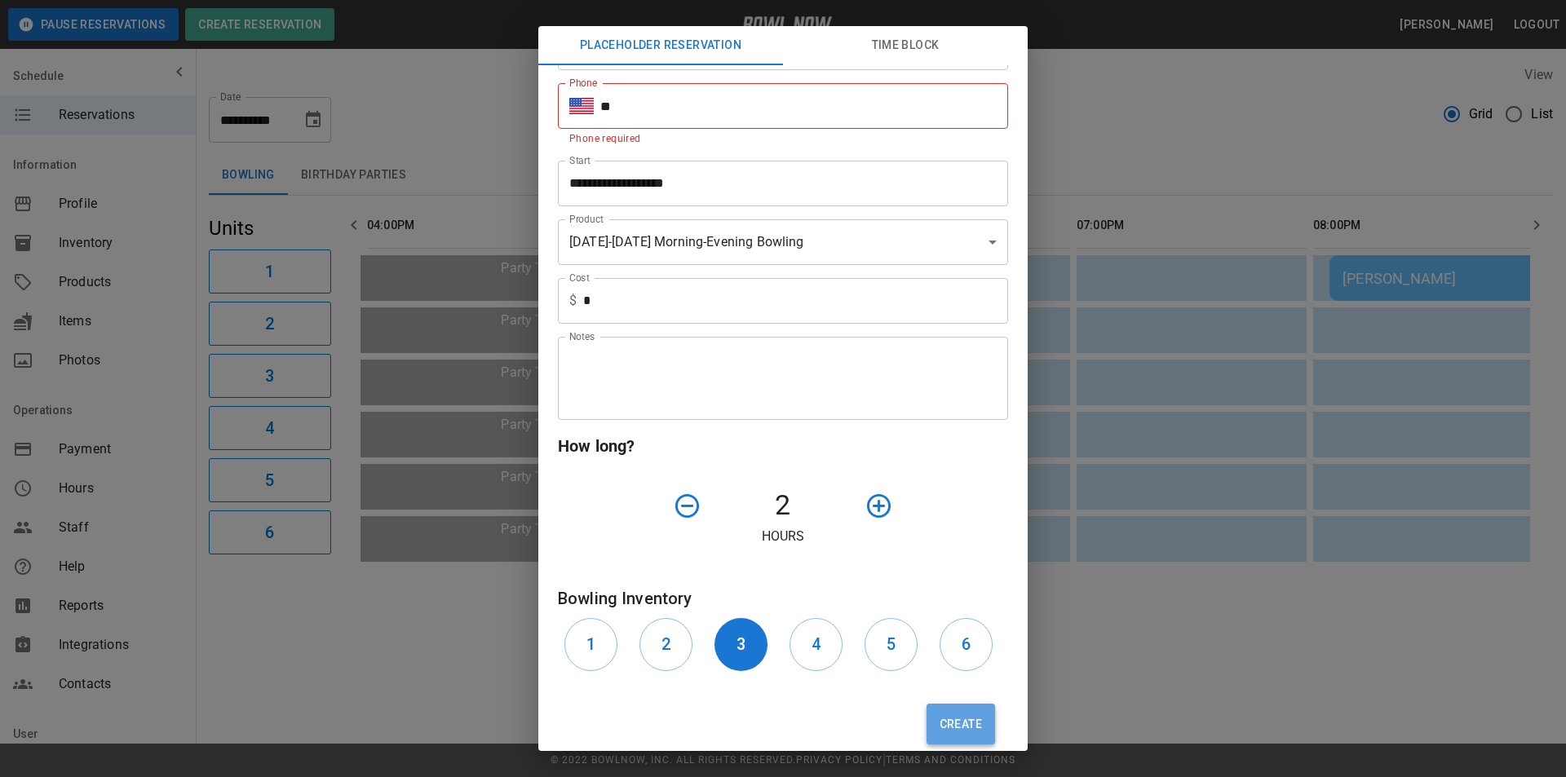
click at [940, 727] on button "Create" at bounding box center [960, 724] width 69 height 41
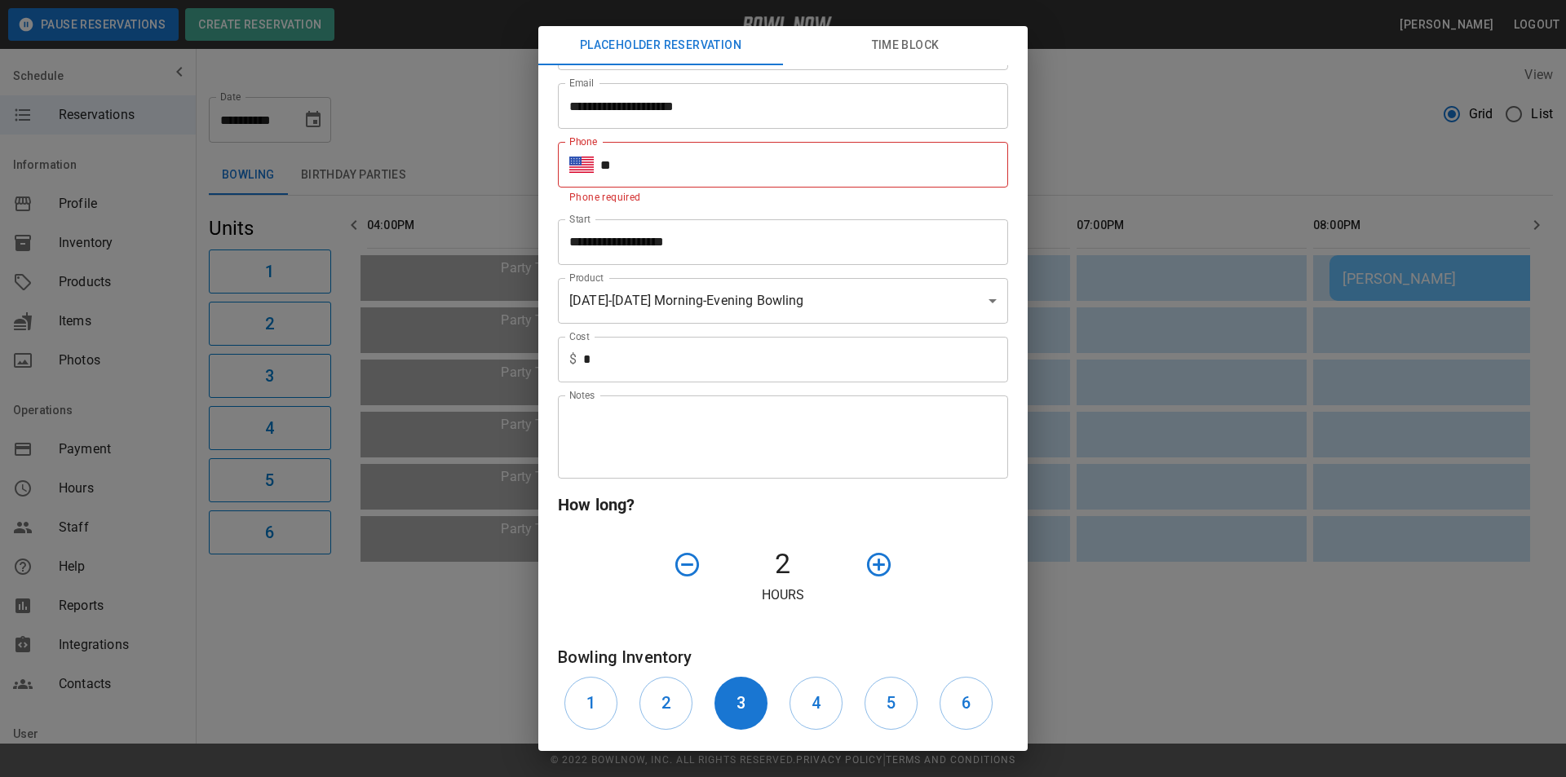
scroll to position [0, 0]
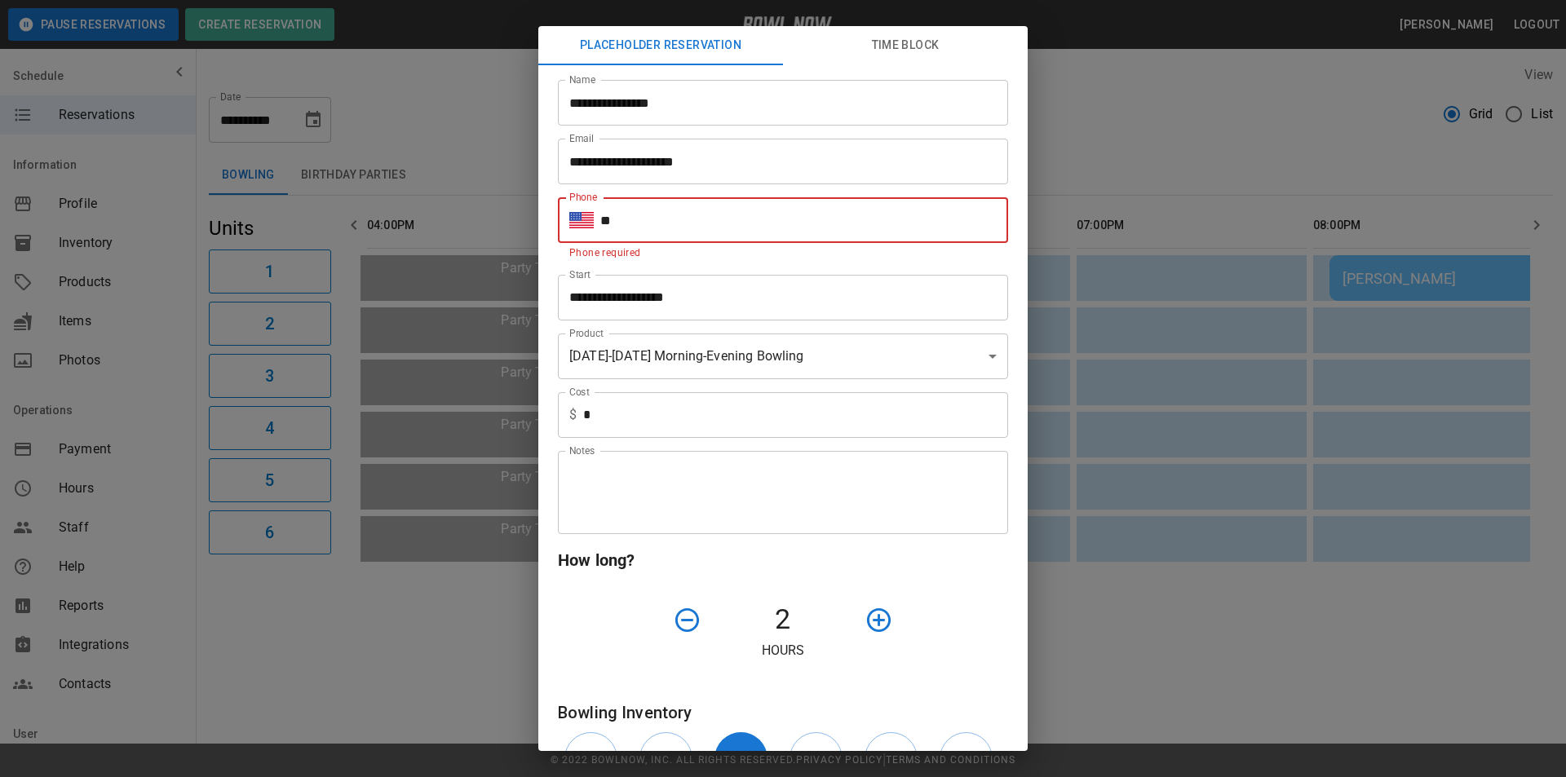
click at [696, 229] on input "**" at bounding box center [804, 220] width 408 height 46
type input "**********"
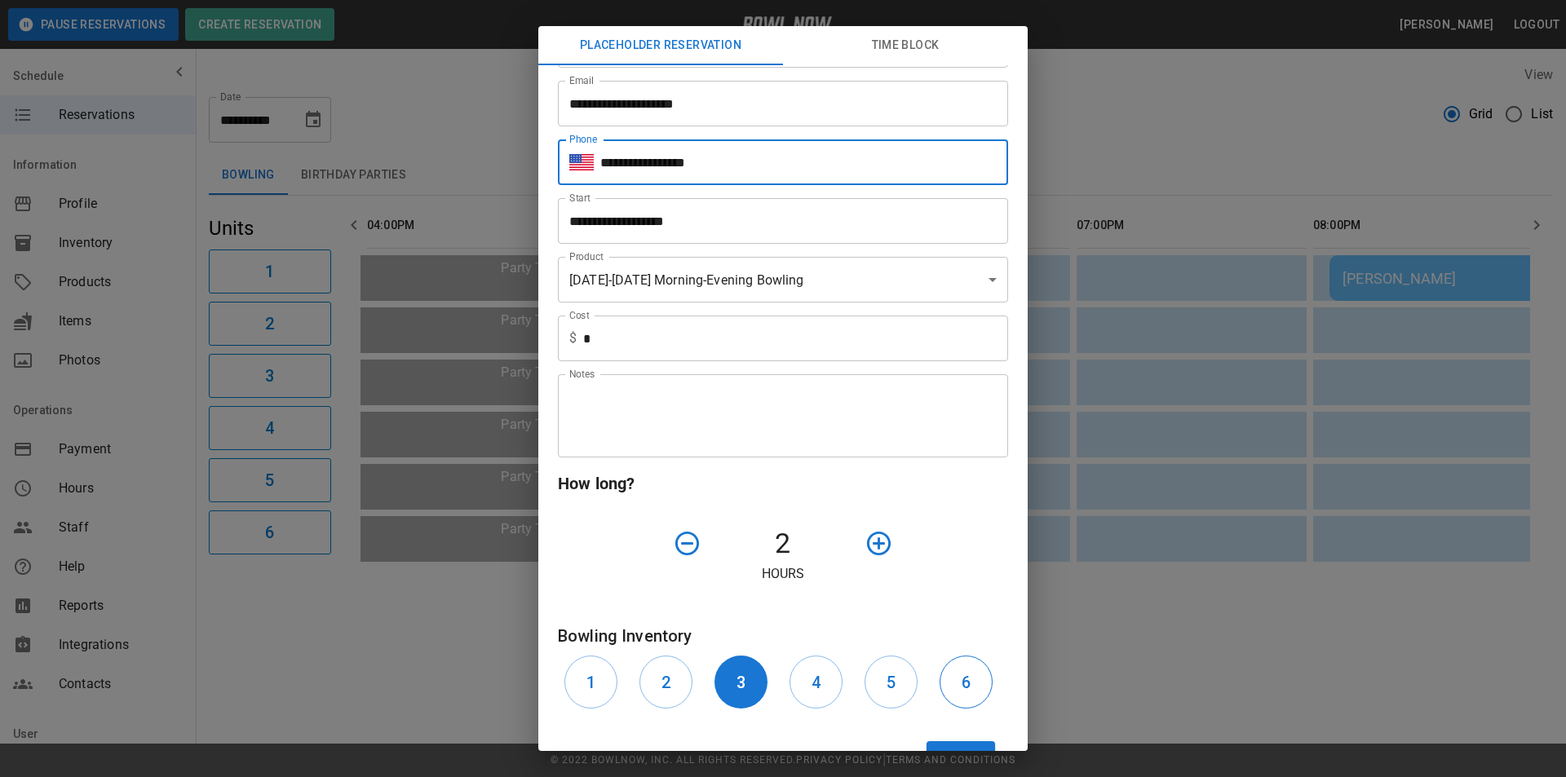
scroll to position [118, 0]
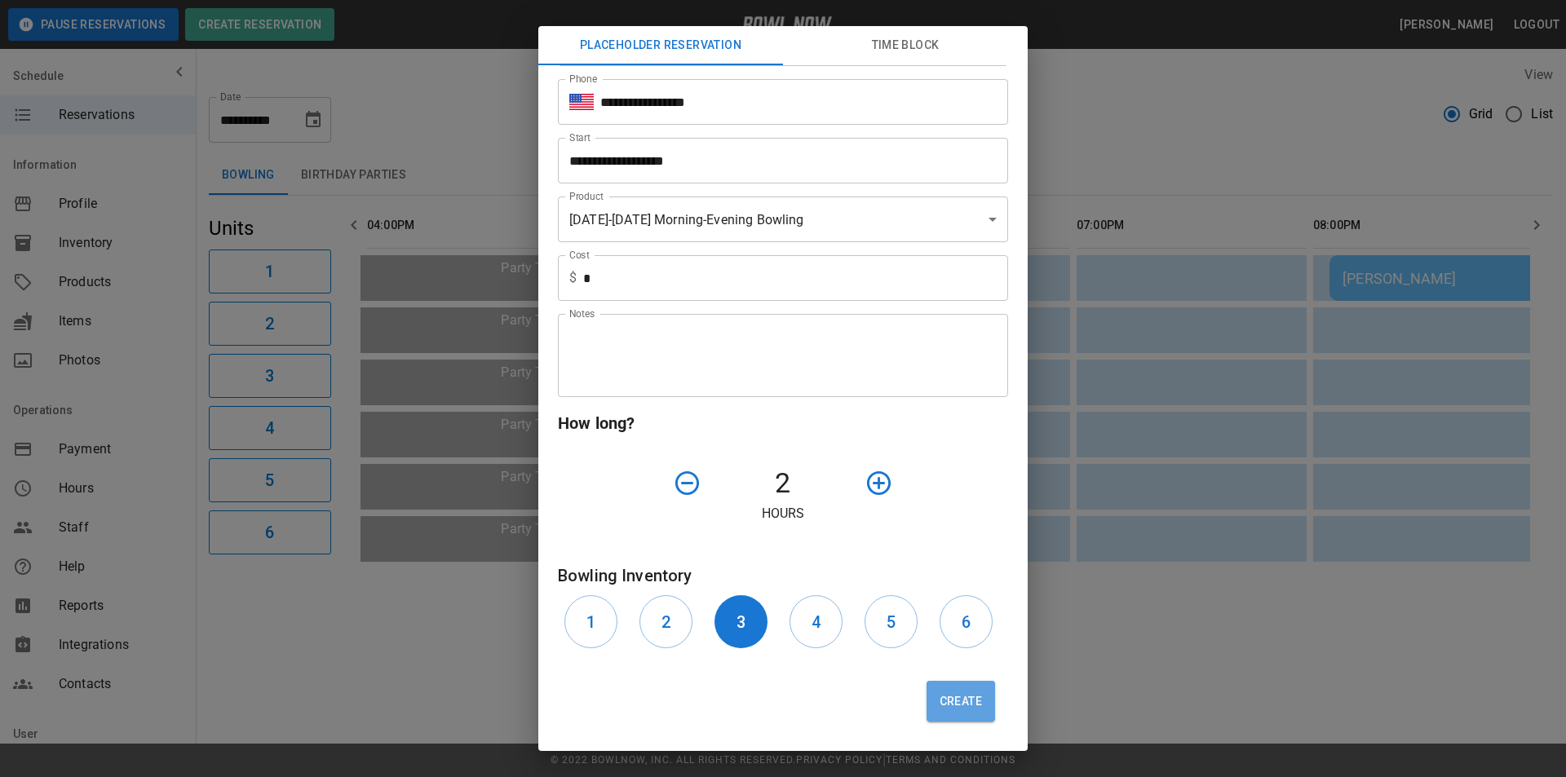
drag, startPoint x: 957, startPoint y: 701, endPoint x: 965, endPoint y: 693, distance: 10.4
click at [957, 701] on button "Create" at bounding box center [960, 701] width 69 height 41
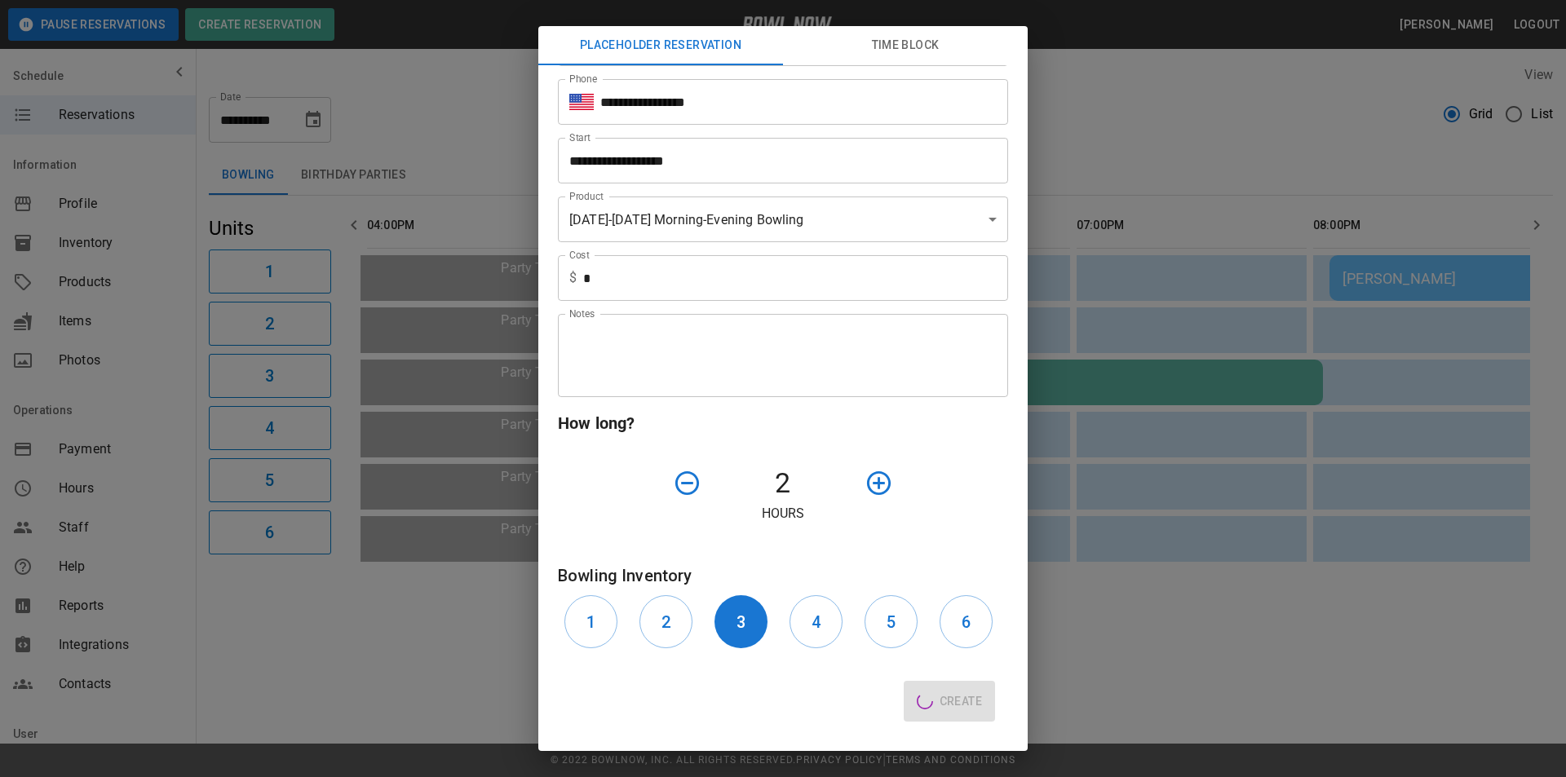
type input "**"
type input "**********"
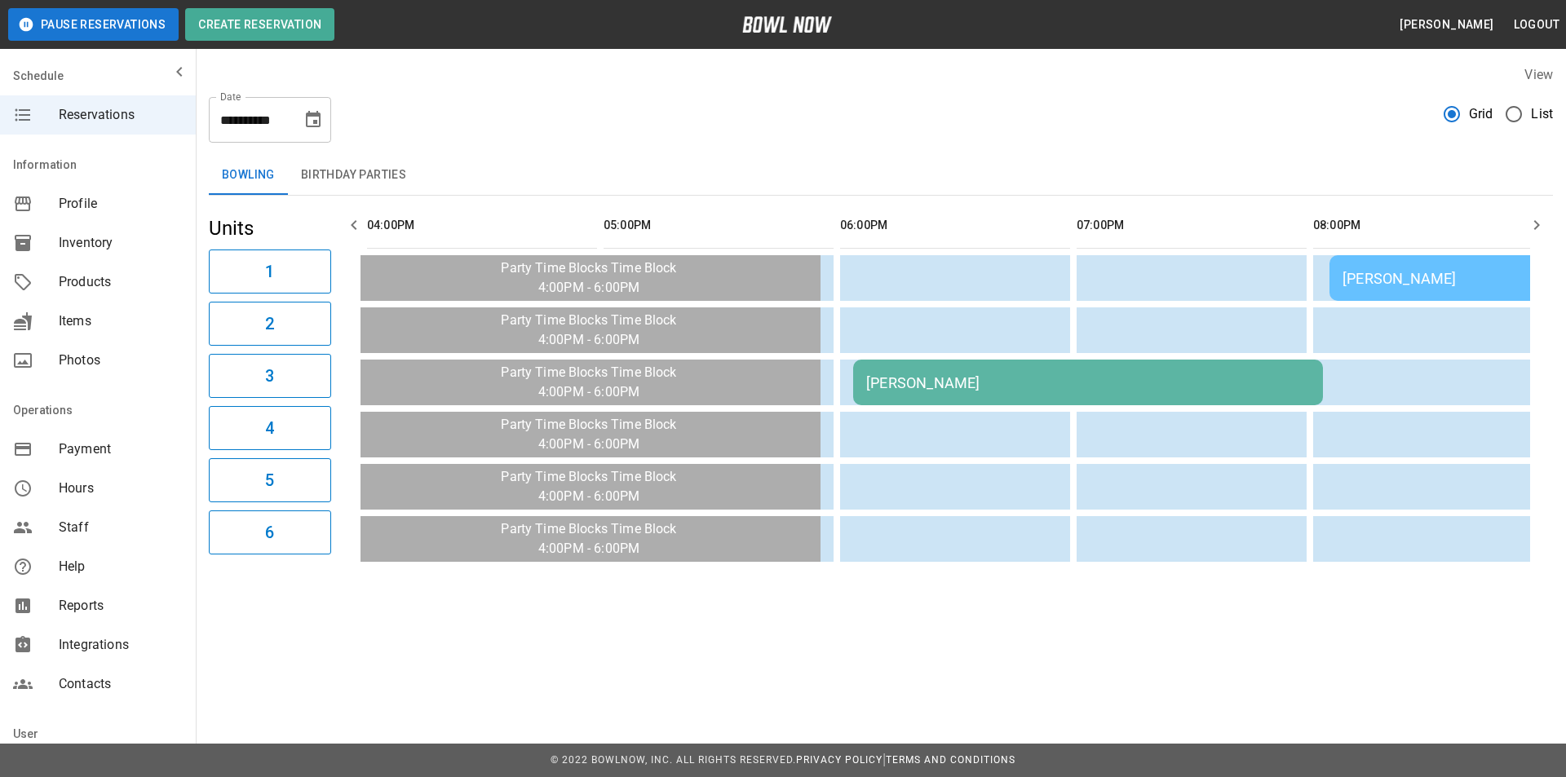
click at [960, 381] on div "Michelle McInish" at bounding box center [1088, 382] width 444 height 17
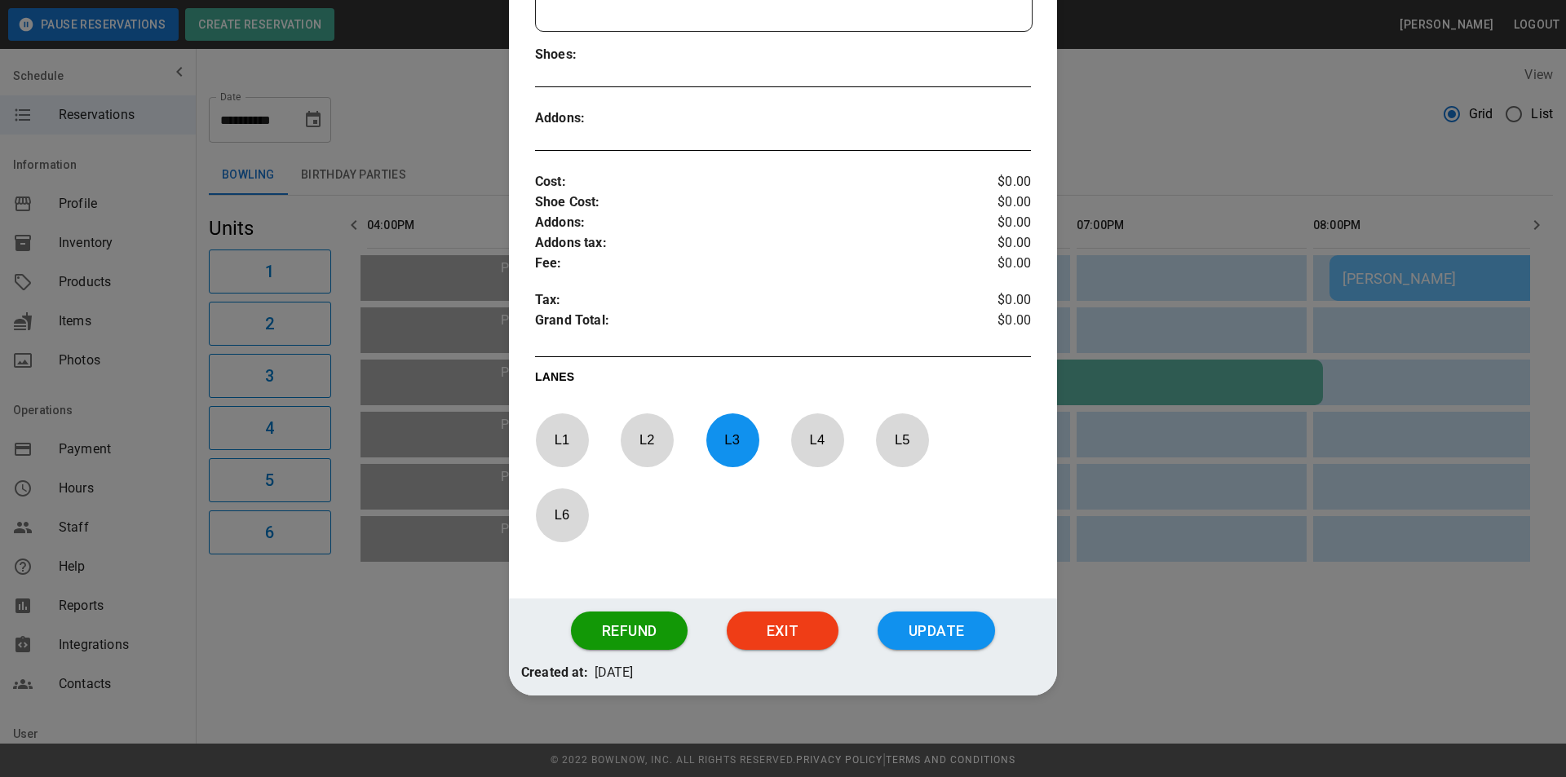
scroll to position [378, 0]
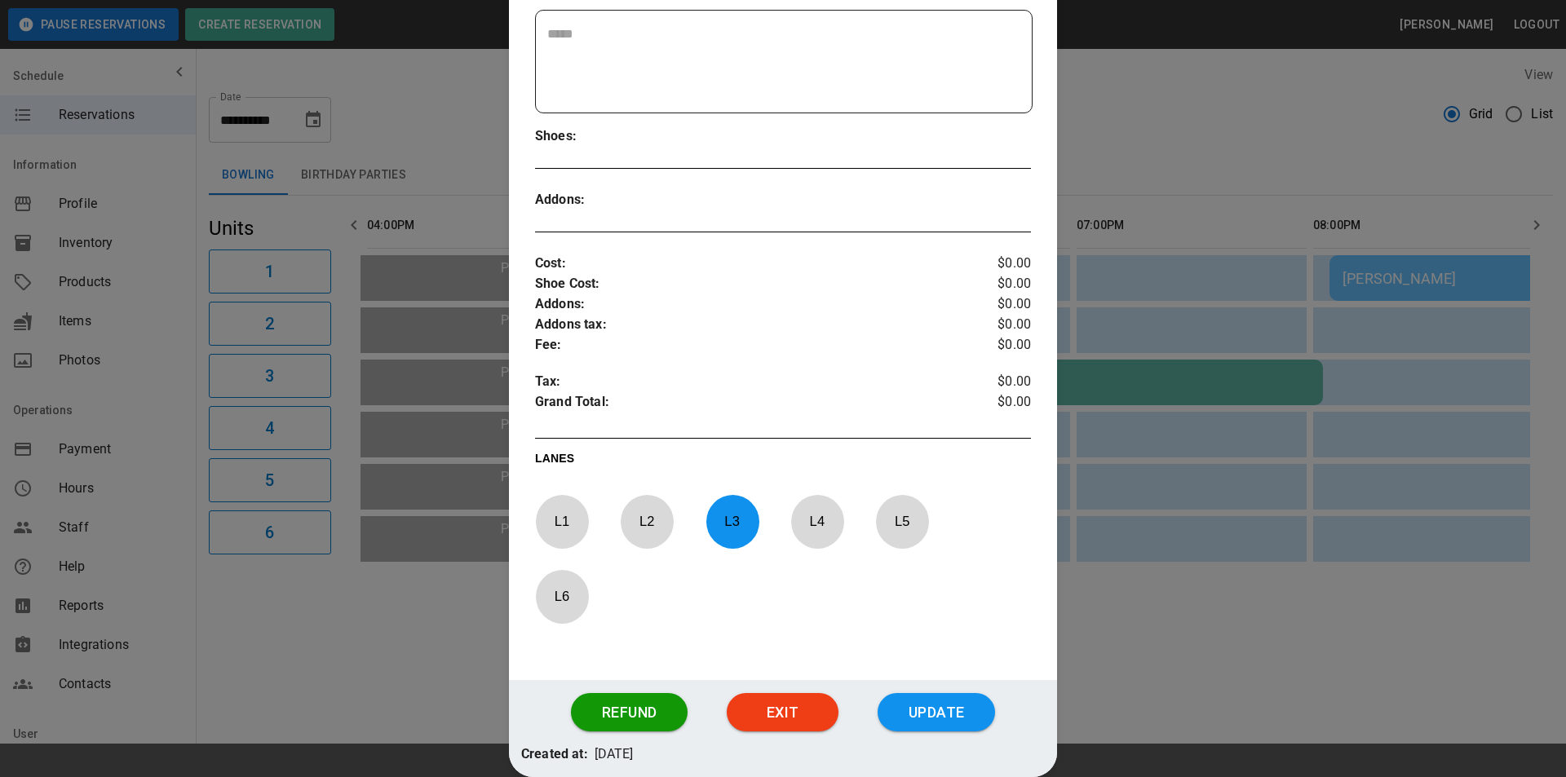
click at [1143, 377] on div at bounding box center [783, 388] width 1566 height 777
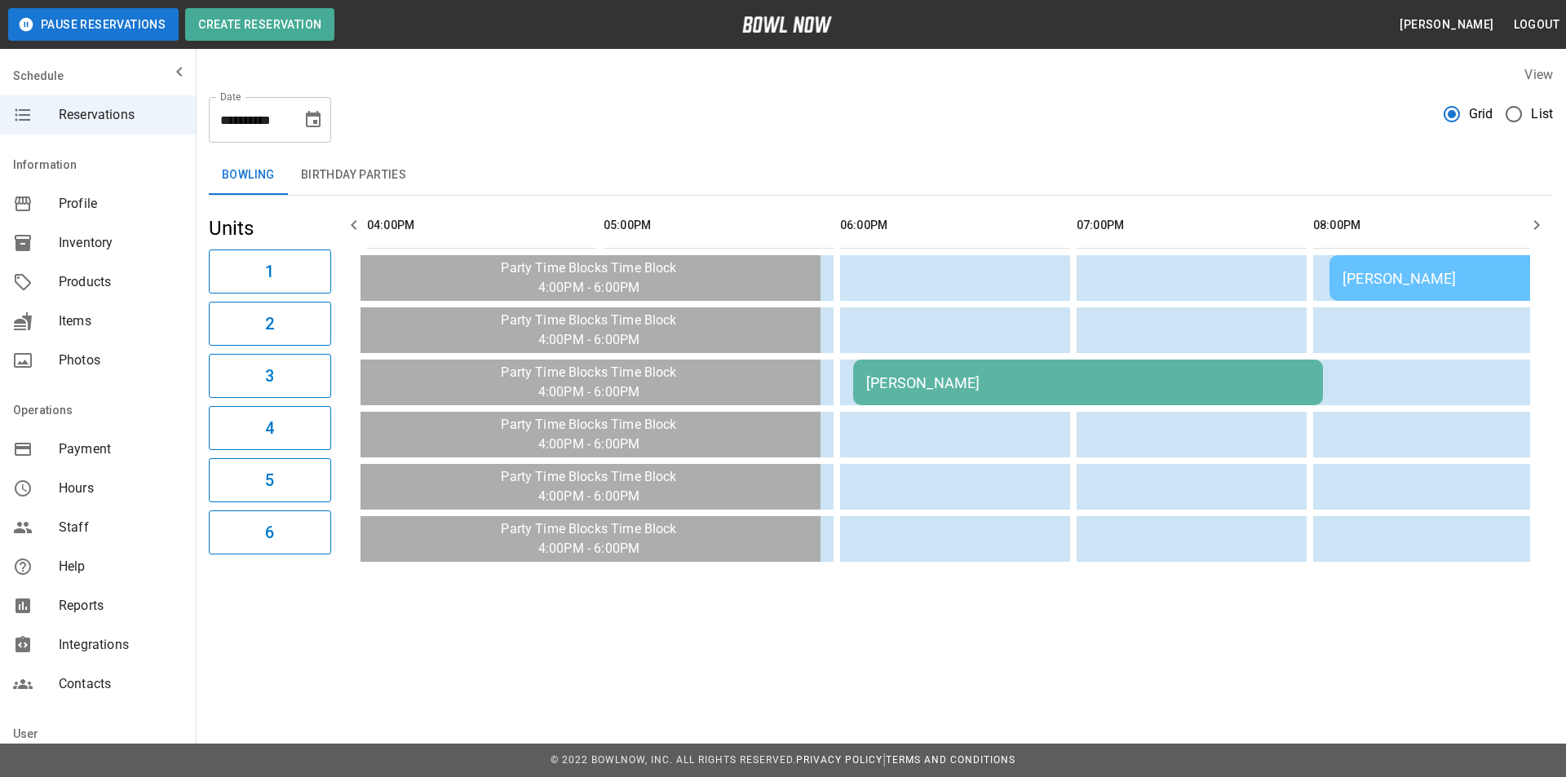
click at [1133, 390] on div "Michelle McInish" at bounding box center [1088, 382] width 444 height 17
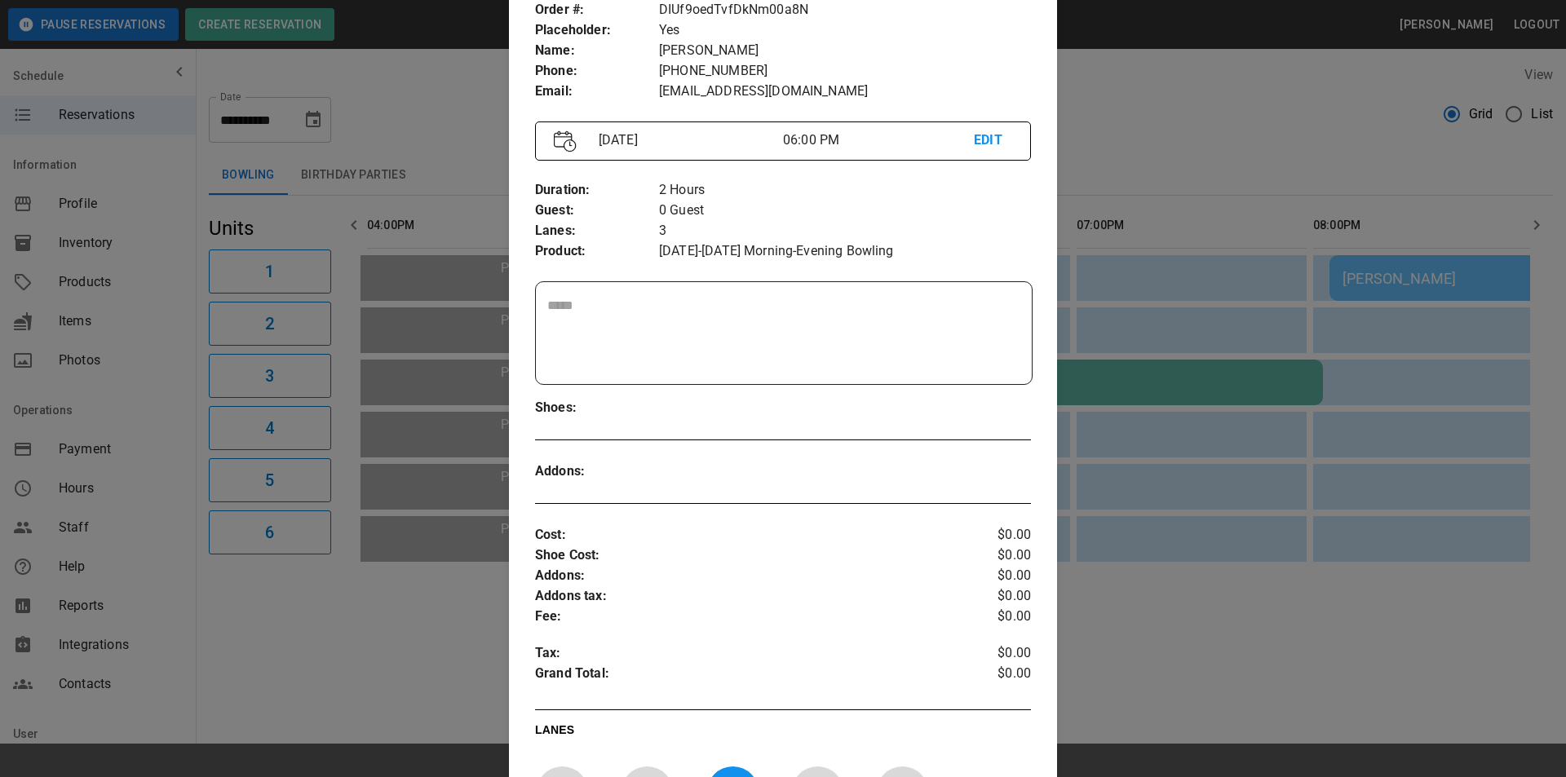
scroll to position [0, 0]
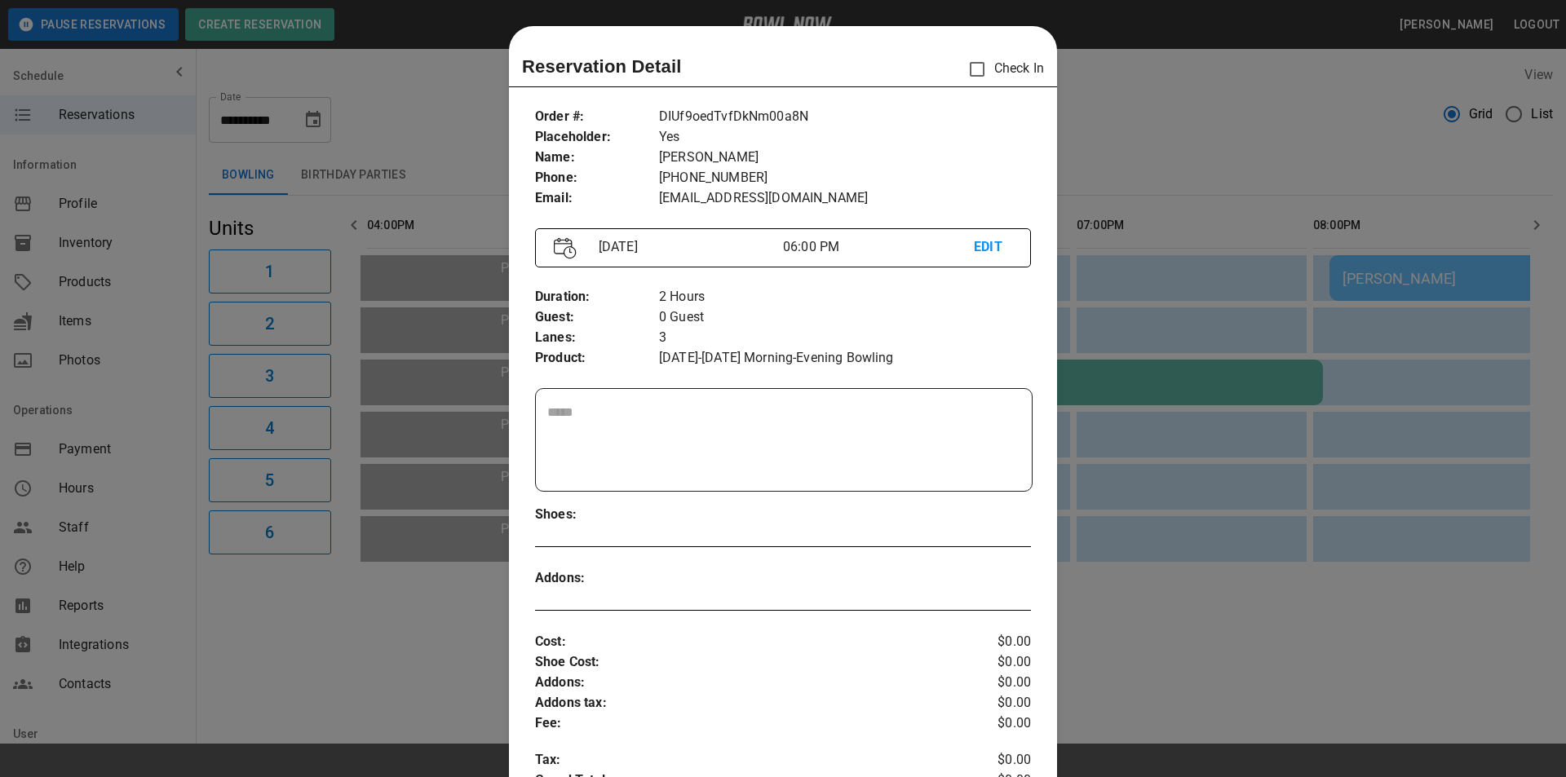
click at [984, 248] on p "EDIT" at bounding box center [993, 247] width 38 height 20
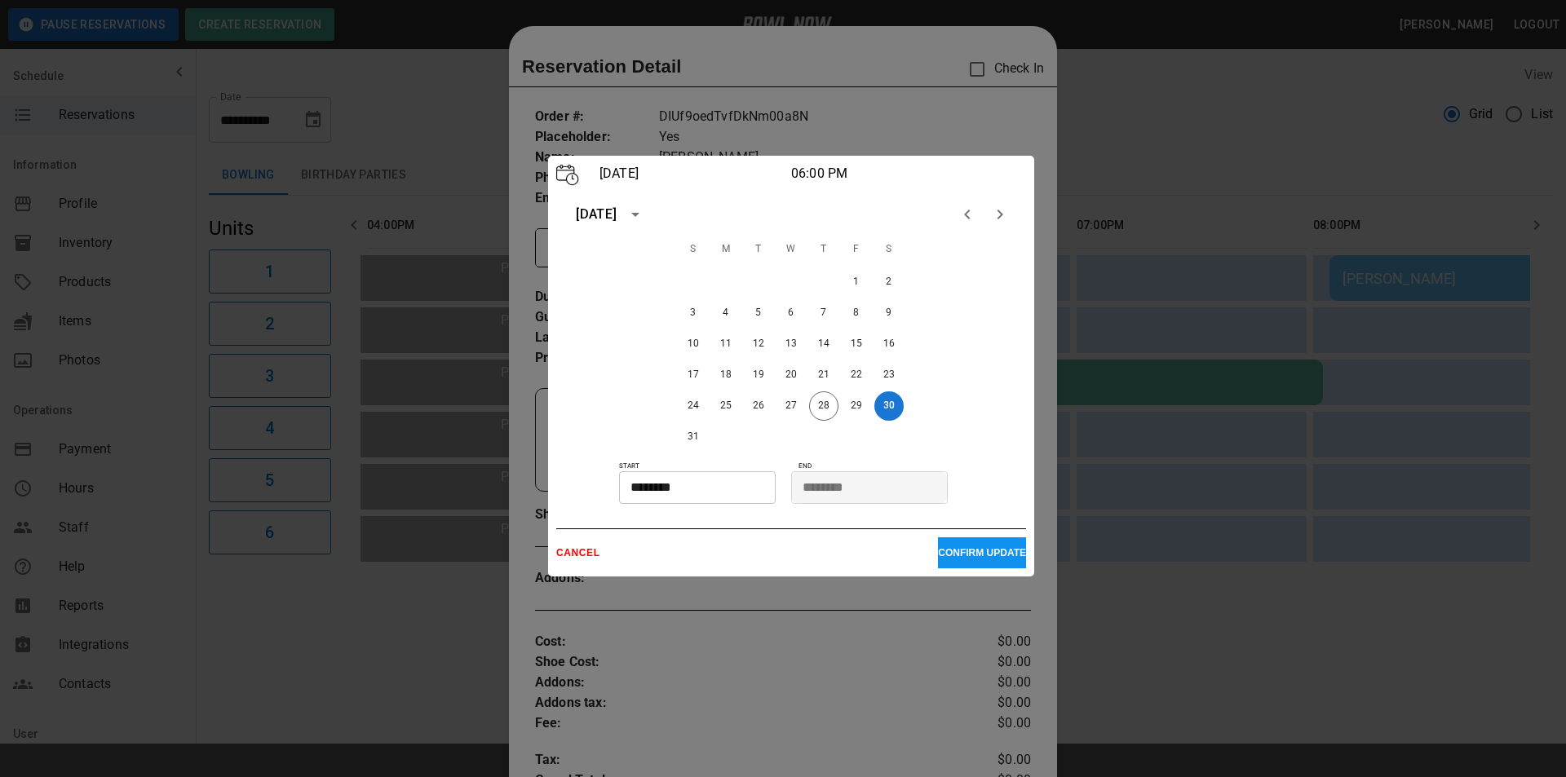
click at [590, 550] on p "CANCEL" at bounding box center [747, 552] width 382 height 11
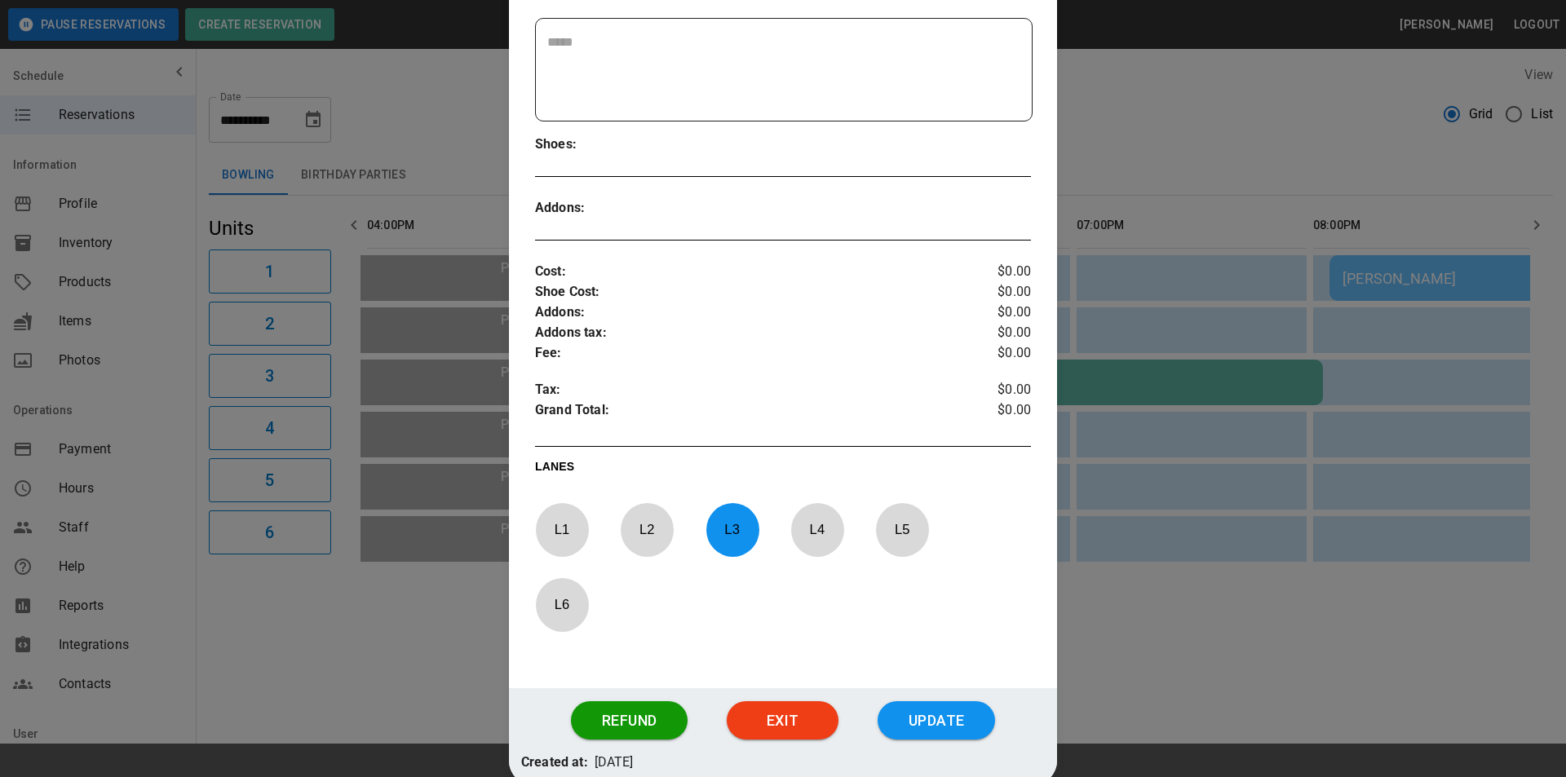
scroll to position [460, 0]
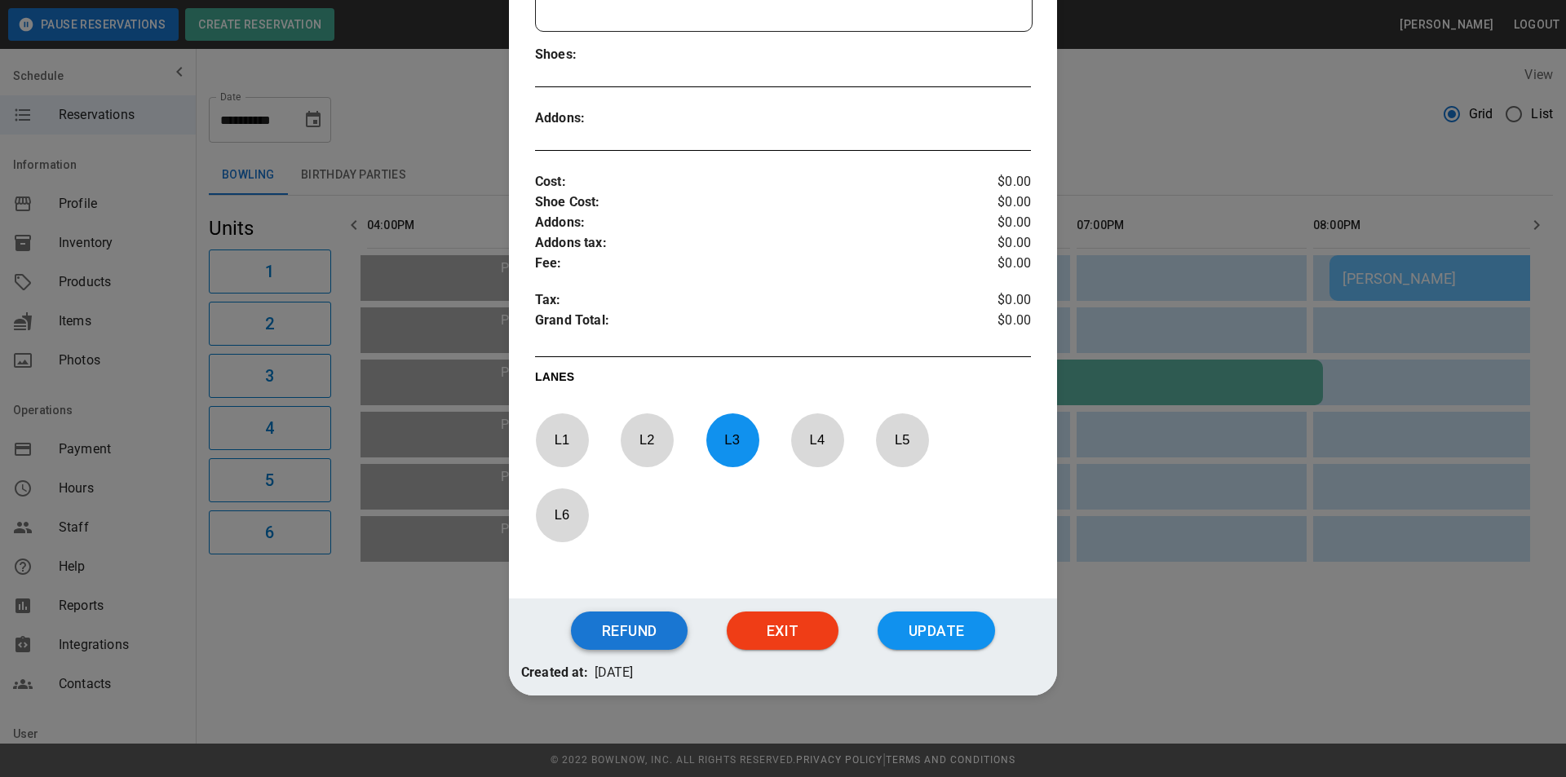
click at [605, 634] on button "Refund" at bounding box center [629, 631] width 117 height 39
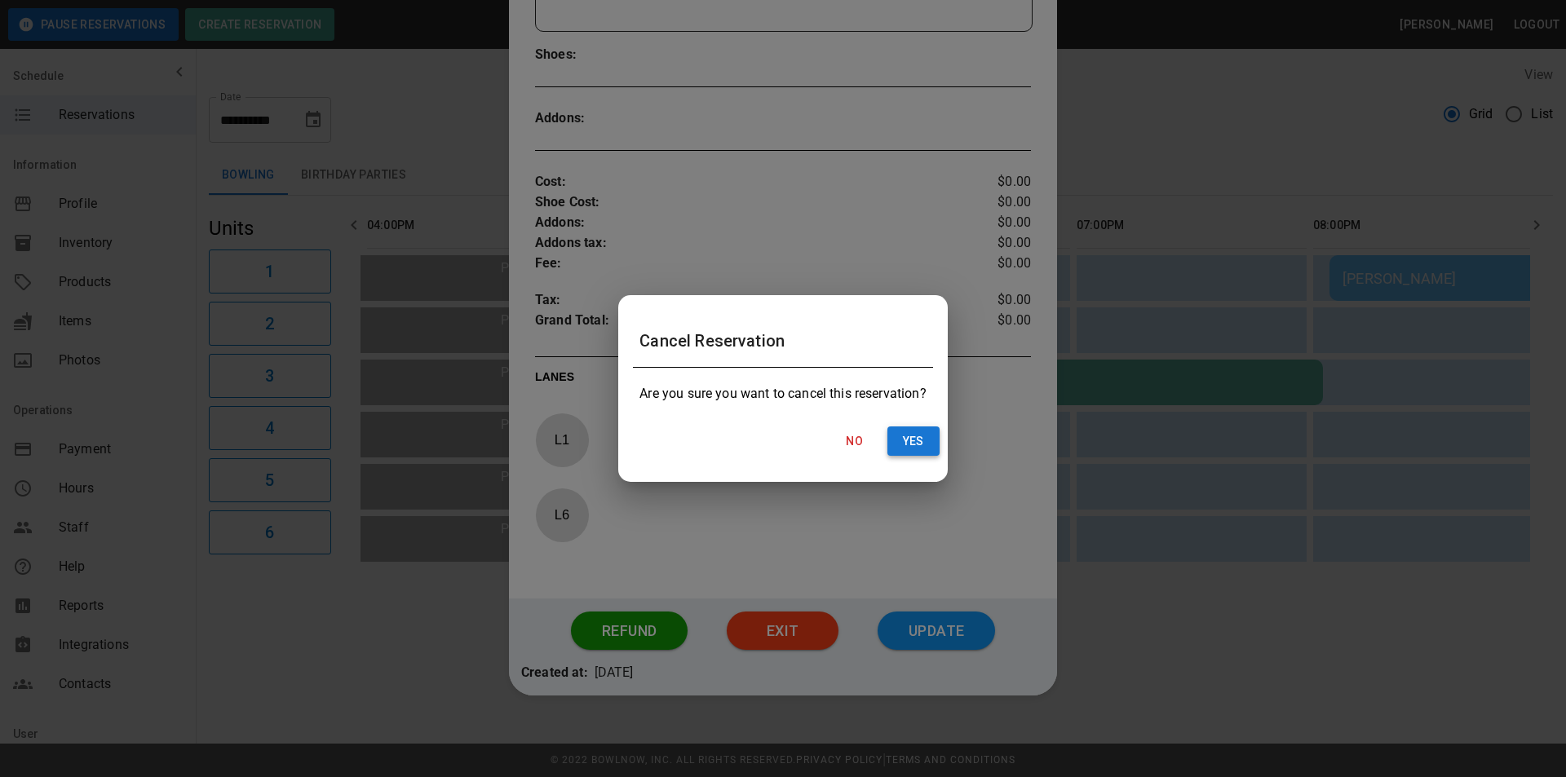
click at [915, 444] on button "Yes" at bounding box center [913, 442] width 52 height 30
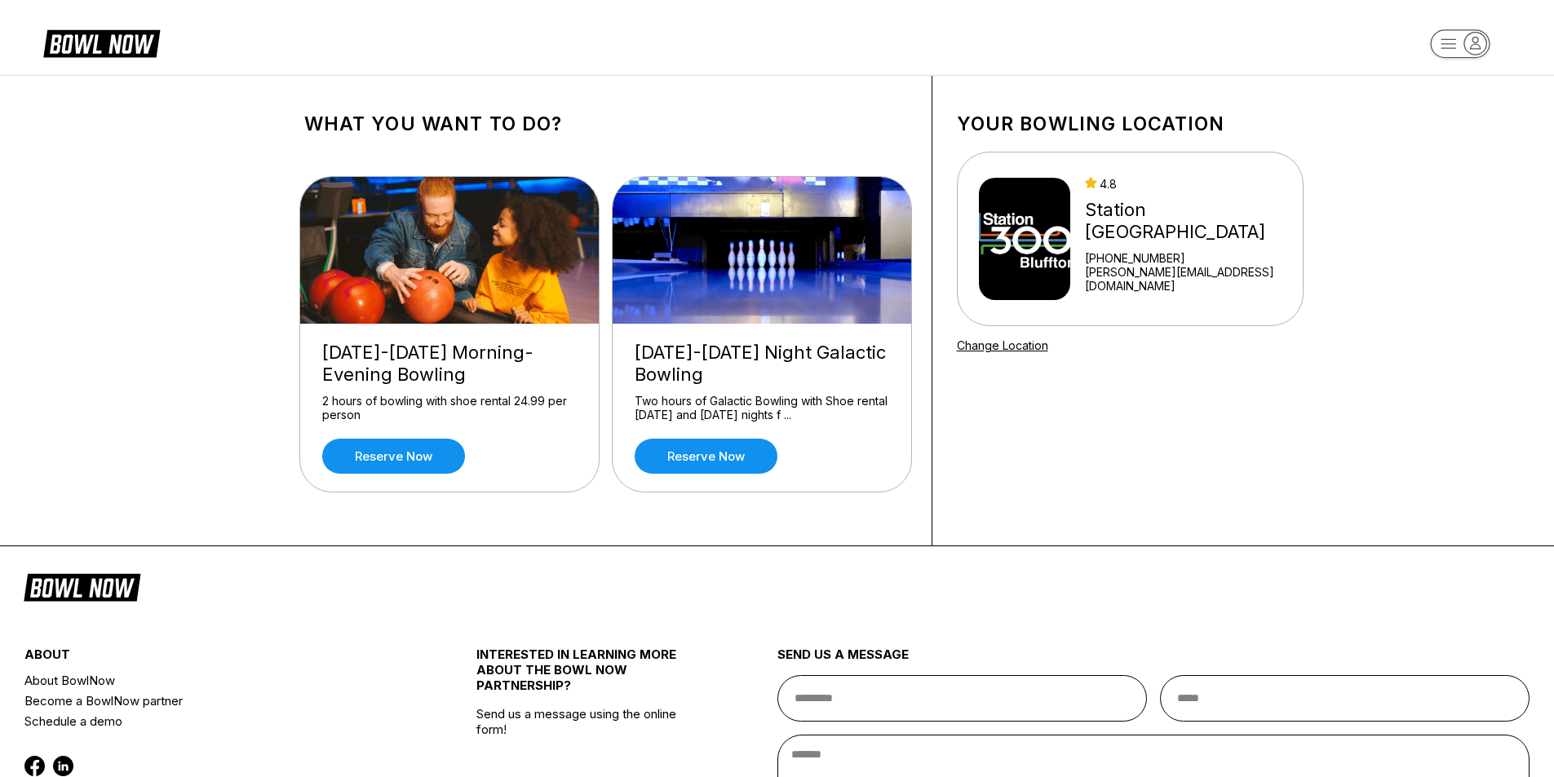
scroll to position [82, 0]
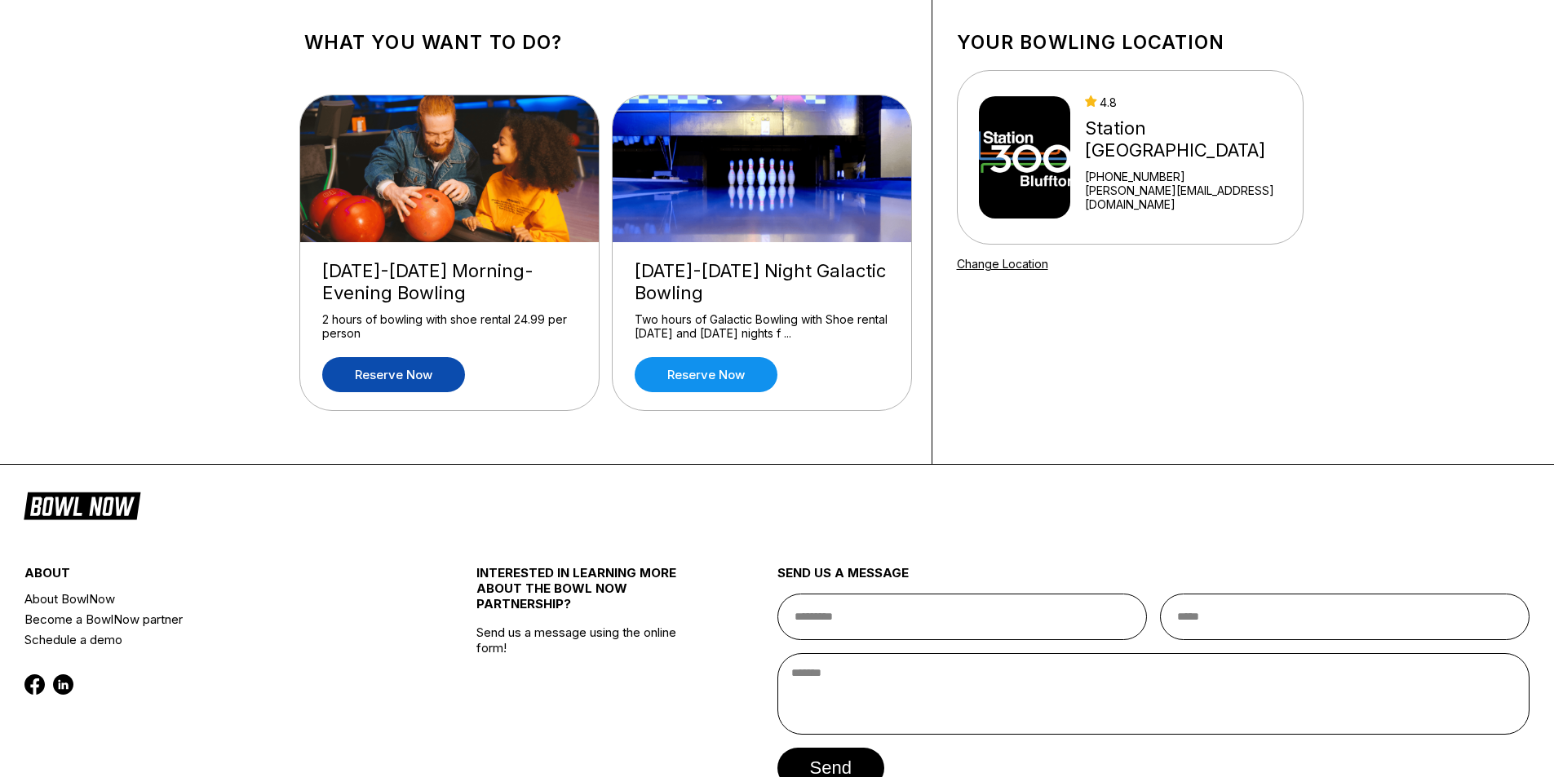
click at [409, 383] on link "Reserve now" at bounding box center [393, 374] width 143 height 35
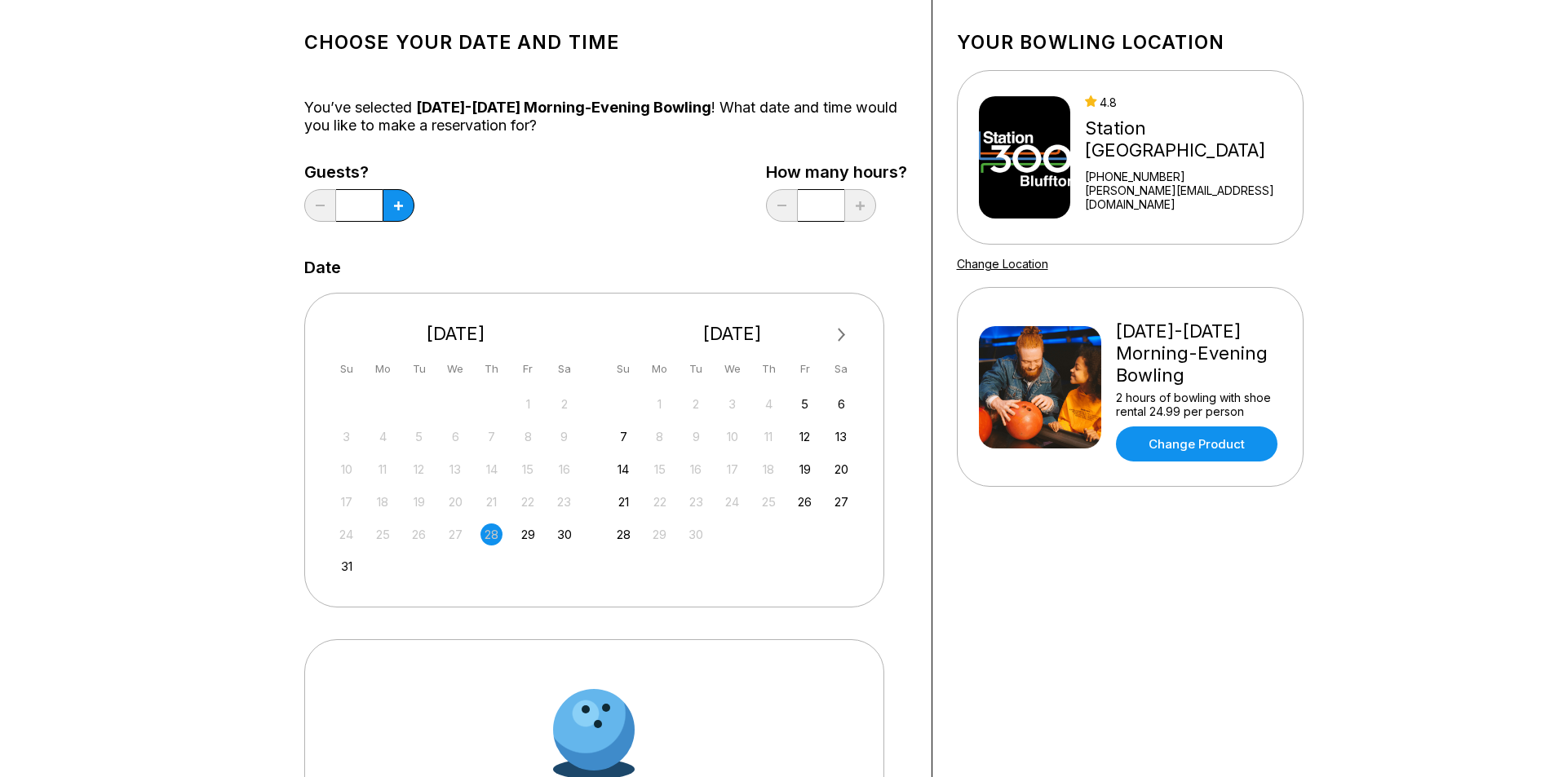
scroll to position [0, 0]
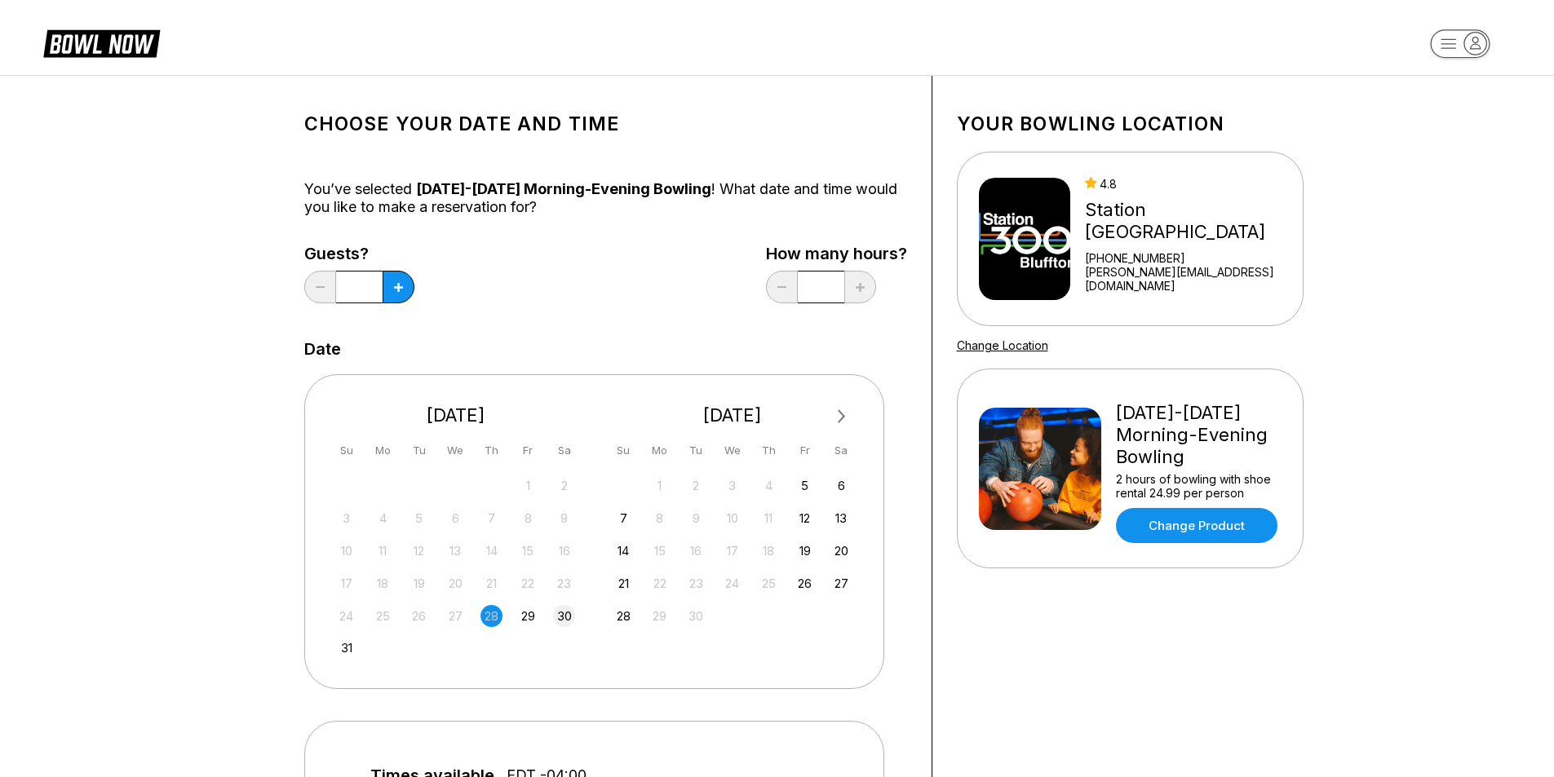
click at [563, 609] on div "30" at bounding box center [564, 616] width 22 height 22
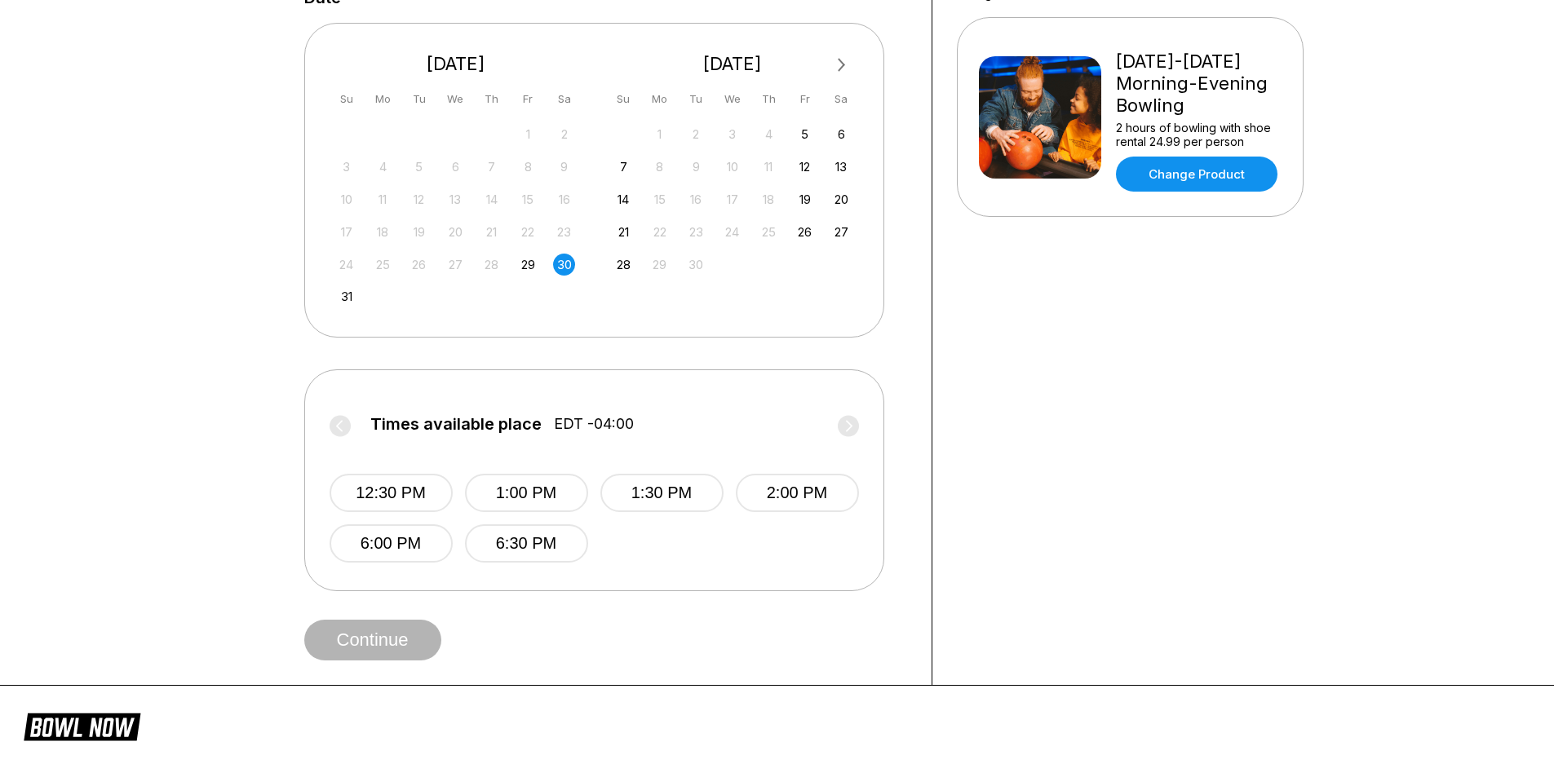
scroll to position [326, 0]
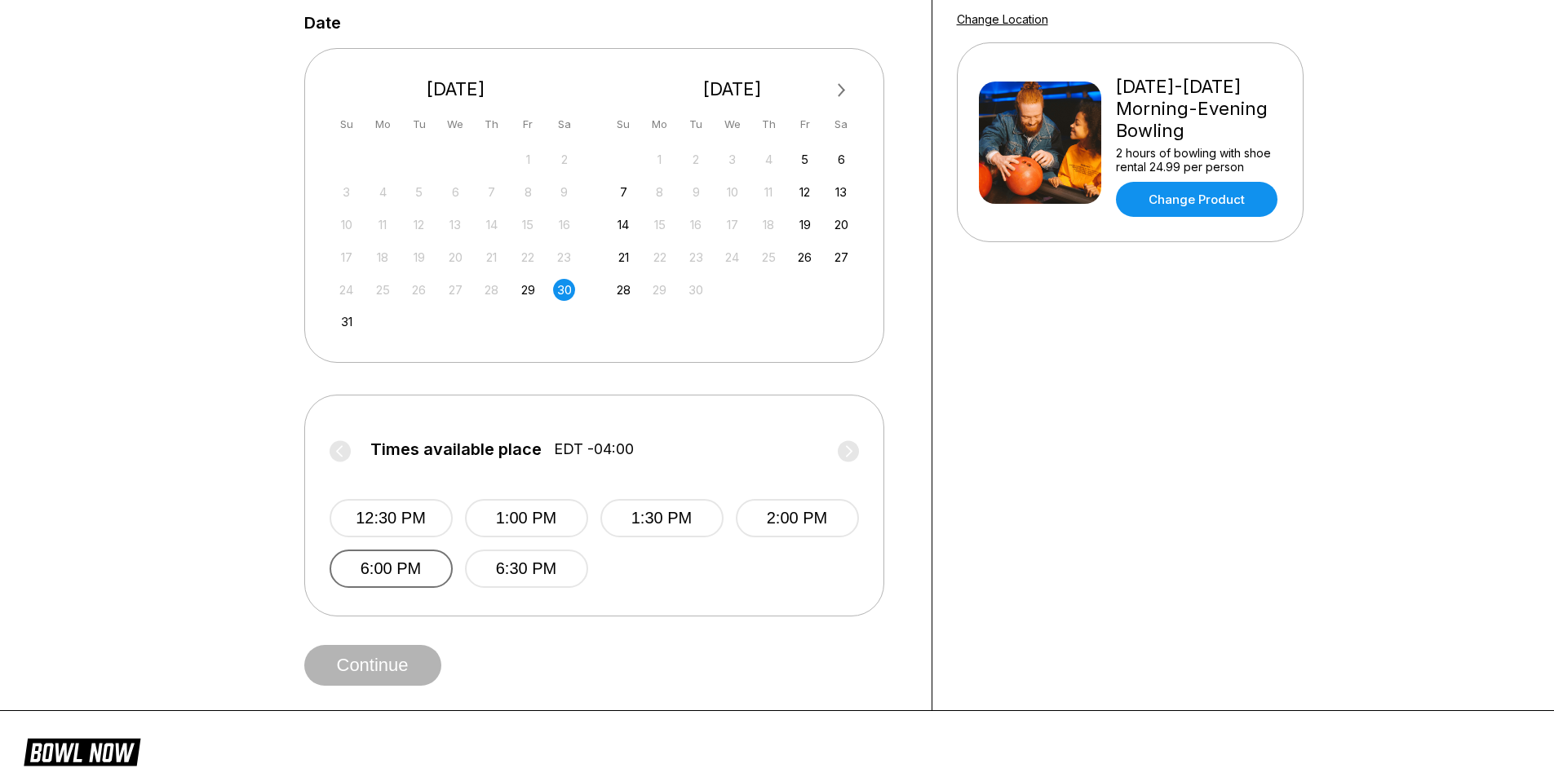
click at [395, 573] on button "6:00 PM" at bounding box center [390, 569] width 123 height 38
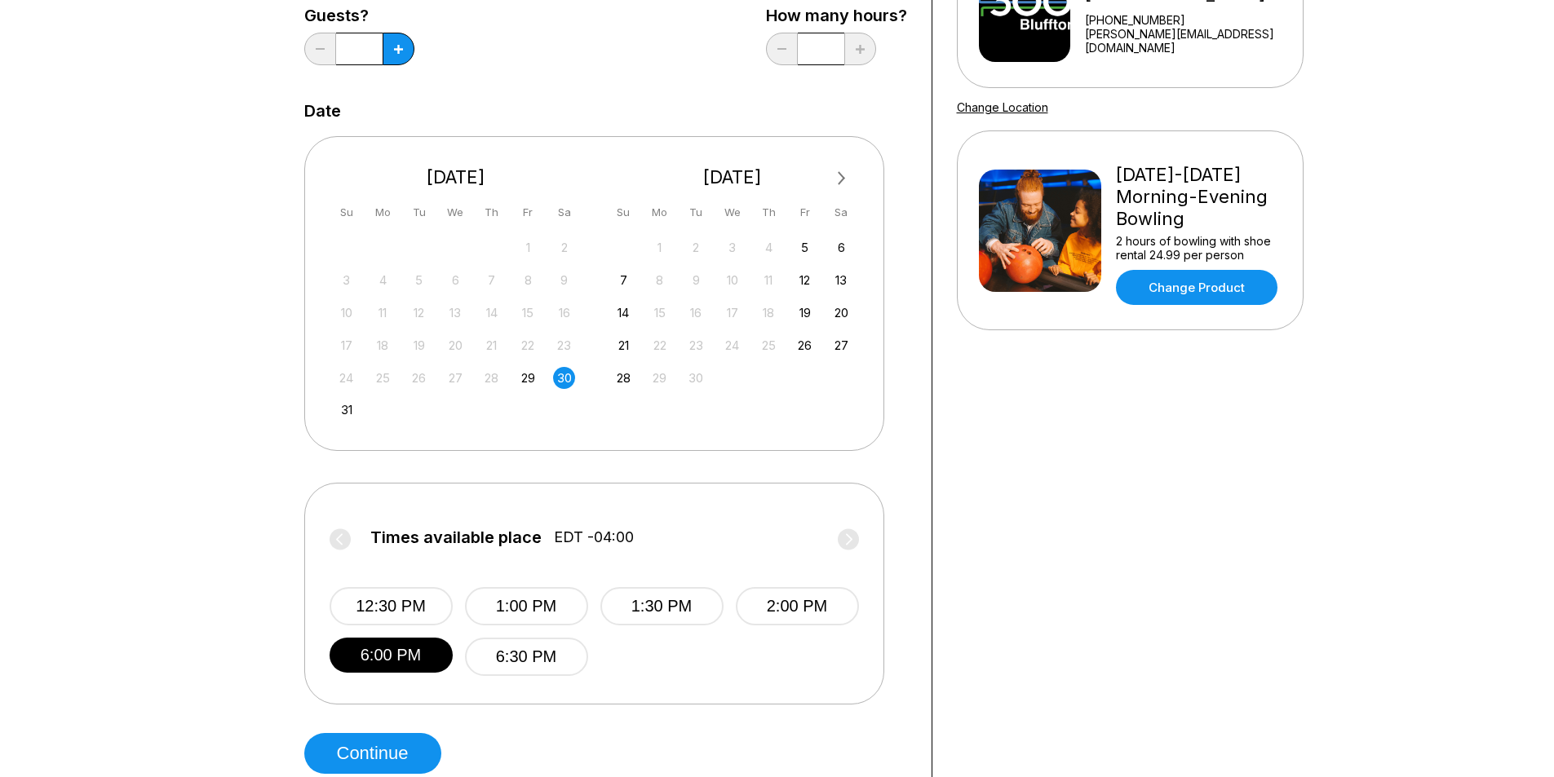
scroll to position [82, 0]
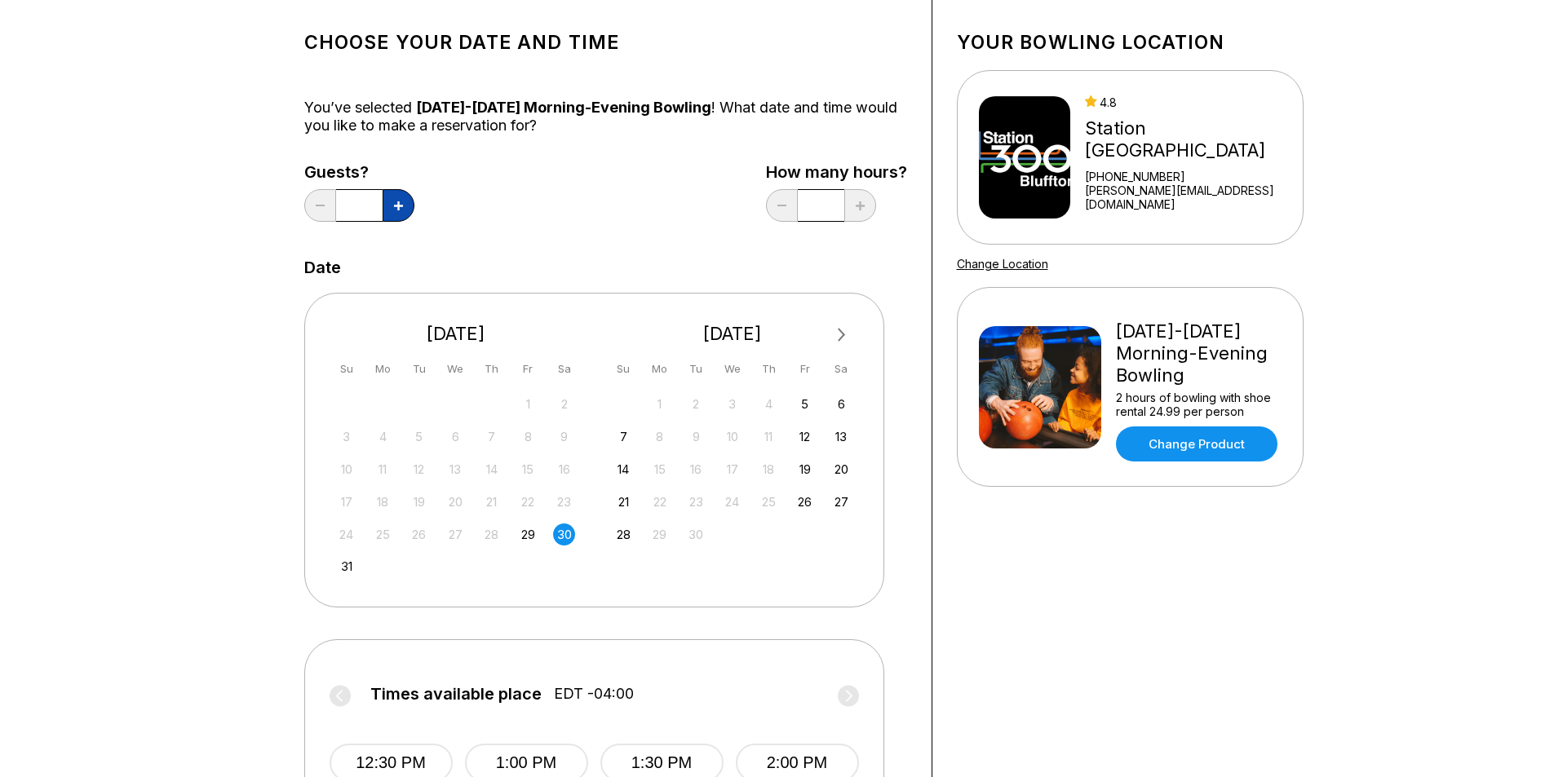
click at [399, 206] on icon at bounding box center [398, 205] width 9 height 9
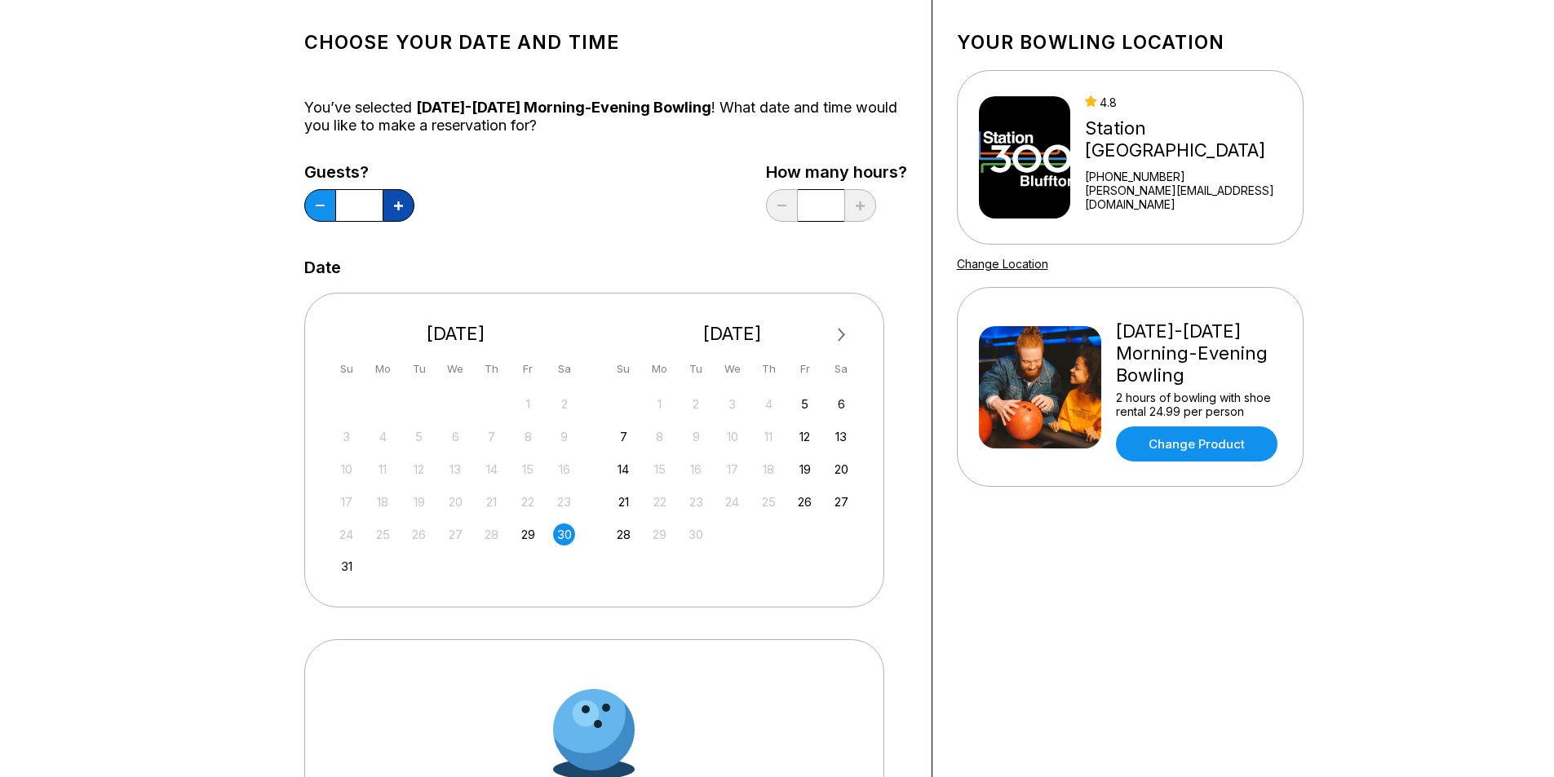
click at [399, 206] on icon at bounding box center [398, 205] width 9 height 9
type input "*"
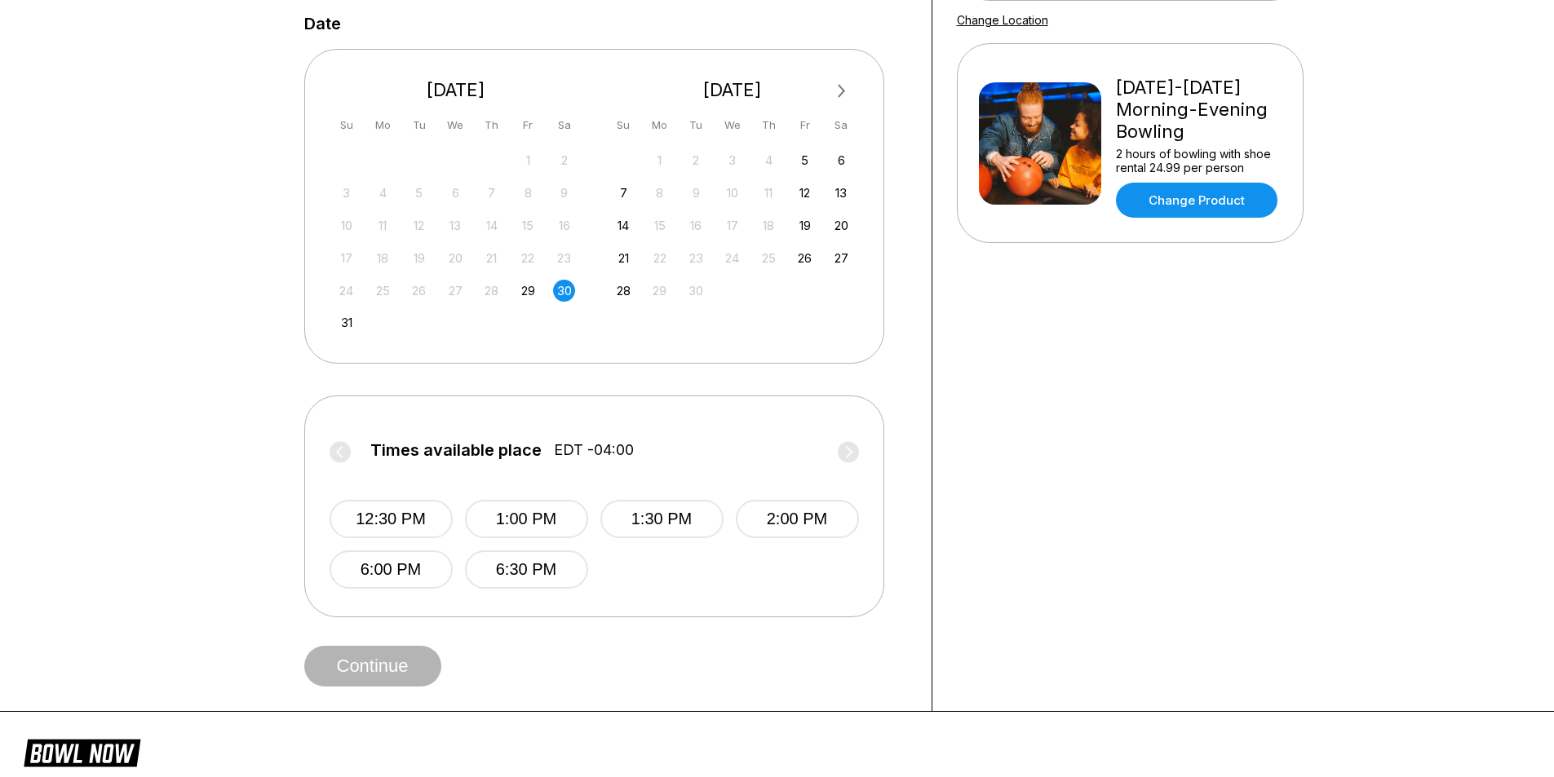
scroll to position [326, 0]
click at [403, 570] on button "6:00 PM" at bounding box center [390, 569] width 123 height 38
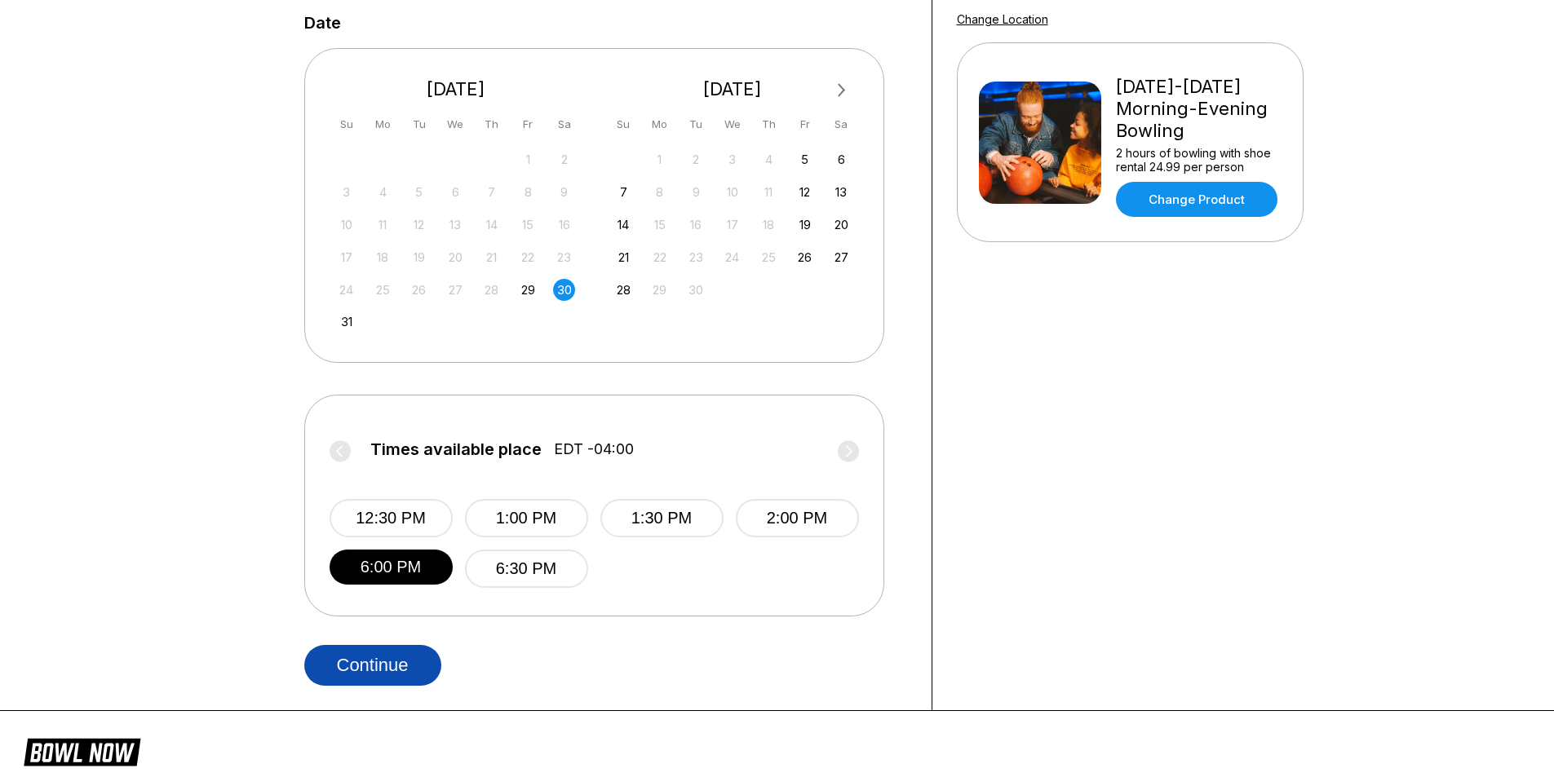
click at [396, 661] on button "Continue" at bounding box center [372, 665] width 137 height 41
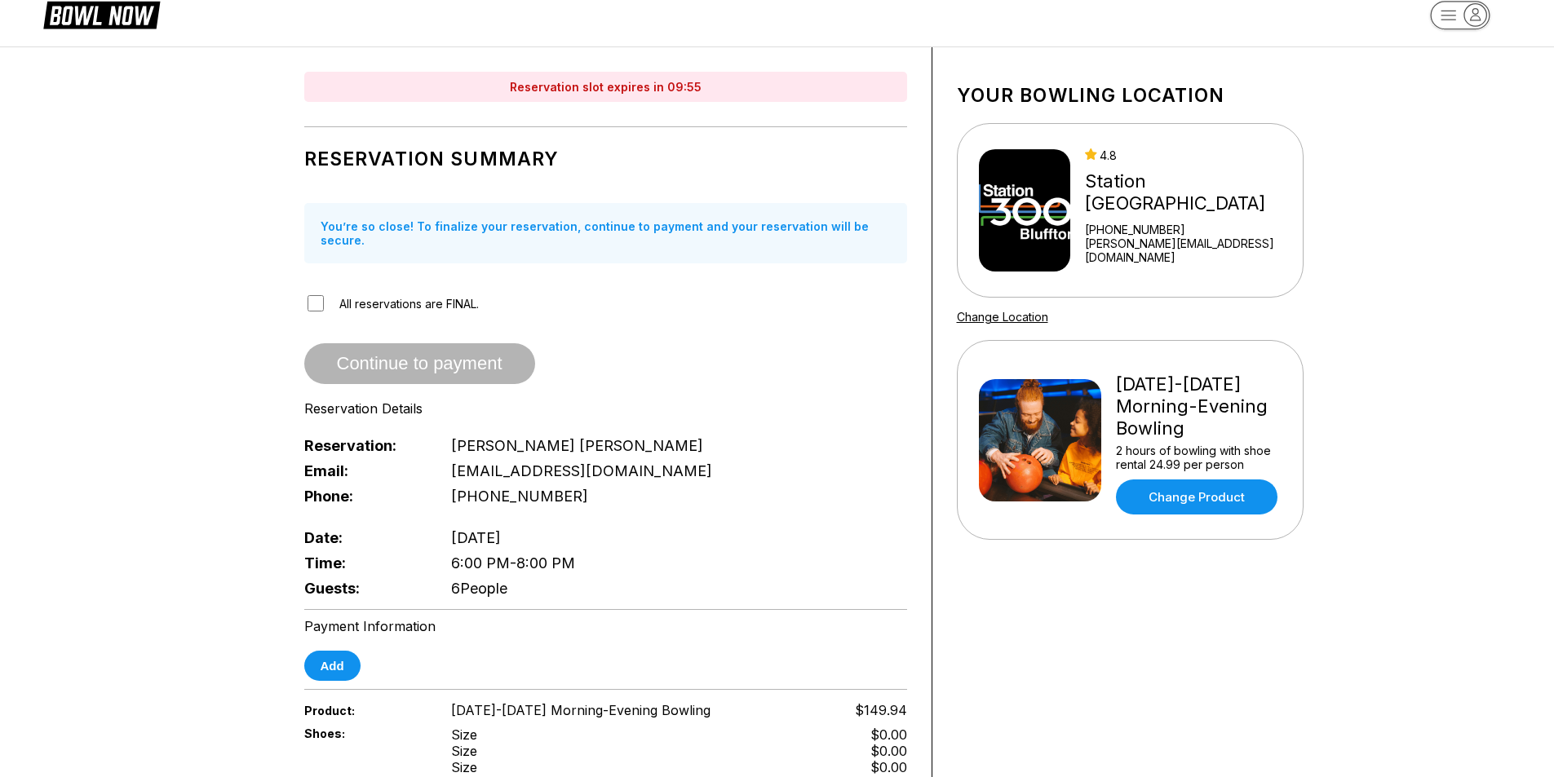
scroll to position [0, 0]
